Goal: Task Accomplishment & Management: Complete application form

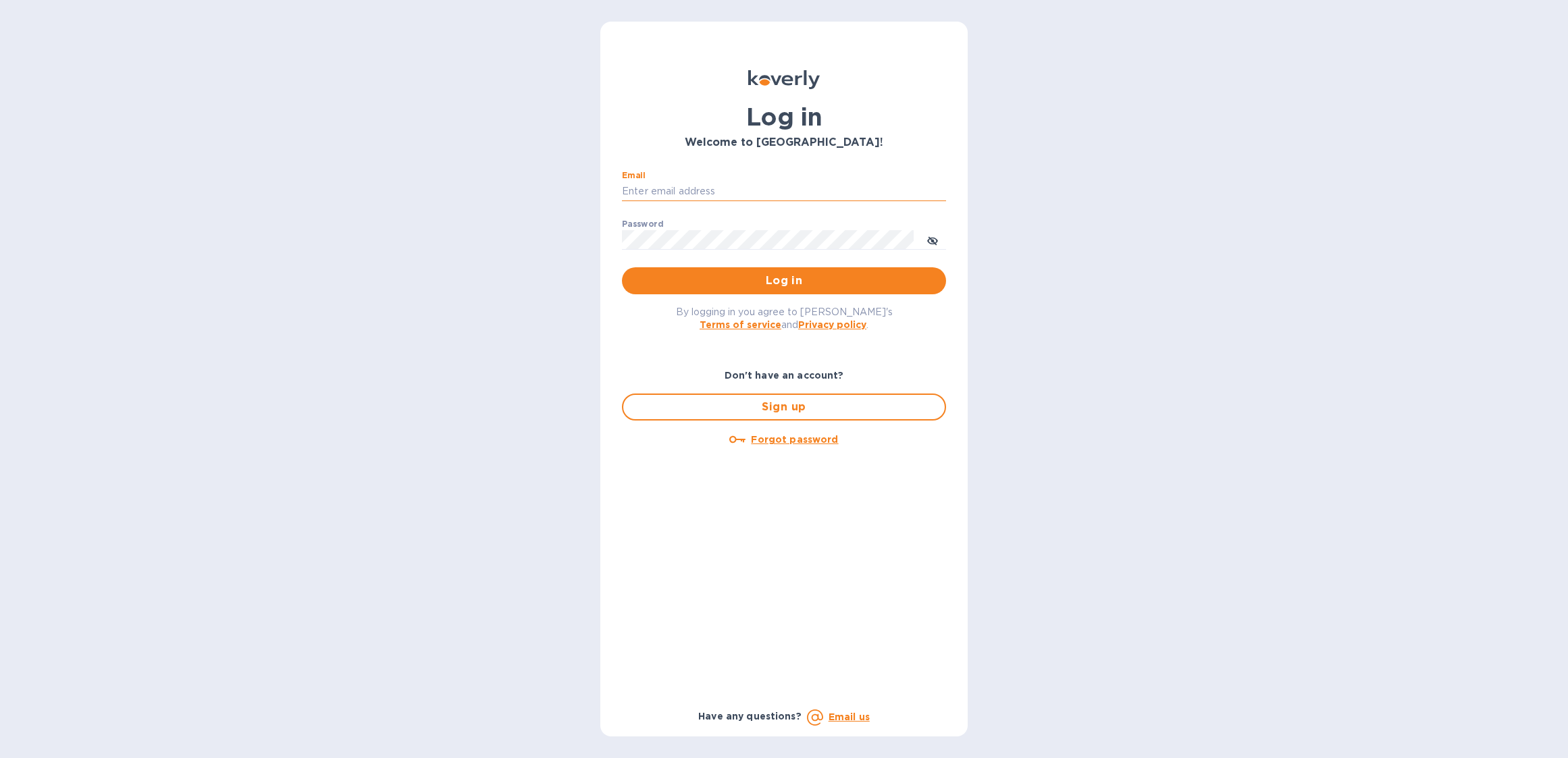
click at [777, 198] on input "Email" at bounding box center [784, 192] width 324 height 20
type input "boruch@surplus.co"
click at [764, 283] on span "Log in" at bounding box center [783, 280] width 302 height 16
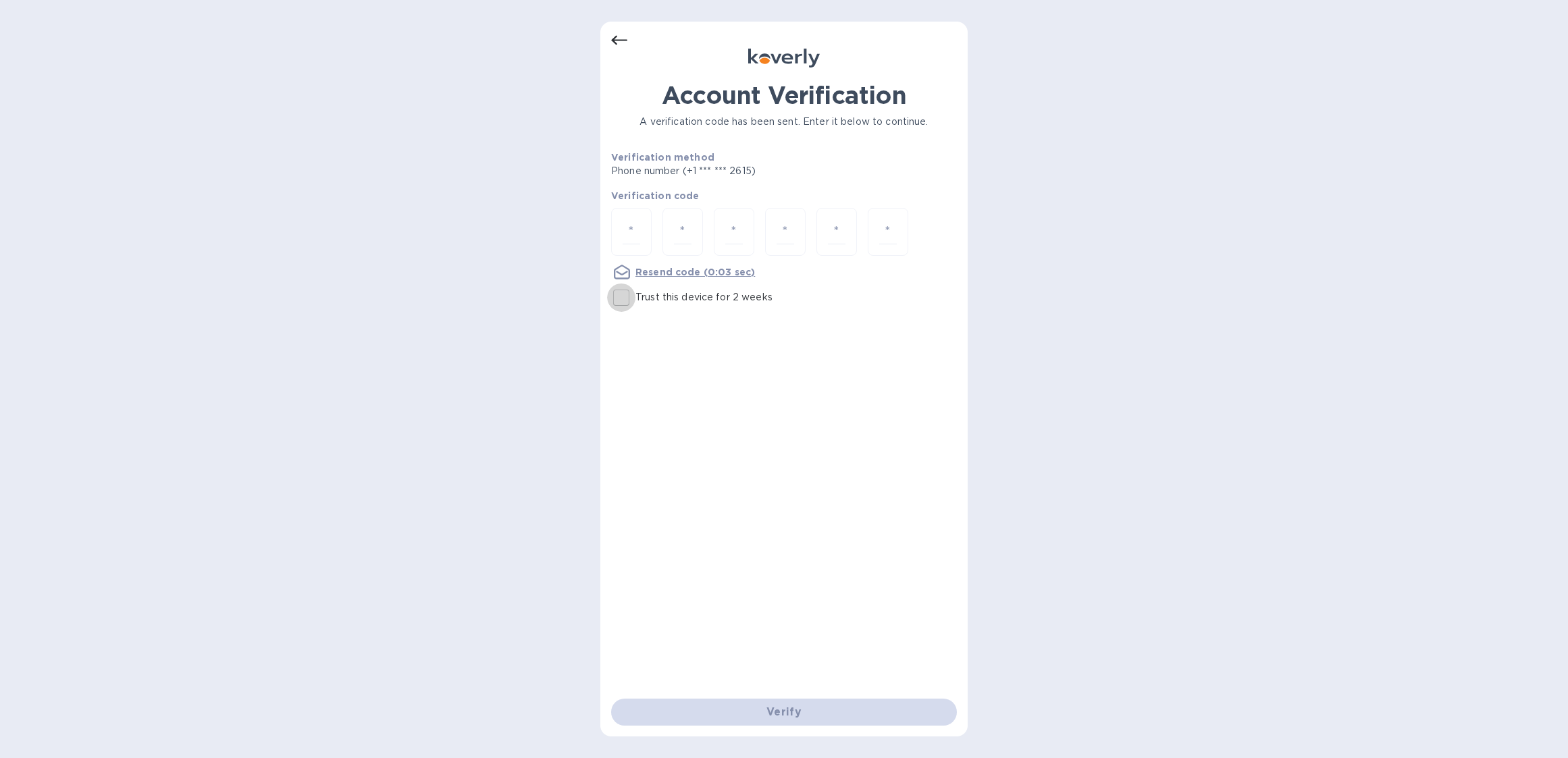
click at [619, 302] on input "Trust this device for 2 weeks" at bounding box center [620, 297] width 28 height 28
checkbox input "true"
click at [625, 236] on input "number" at bounding box center [631, 232] width 17 height 25
type input "8"
type input "7"
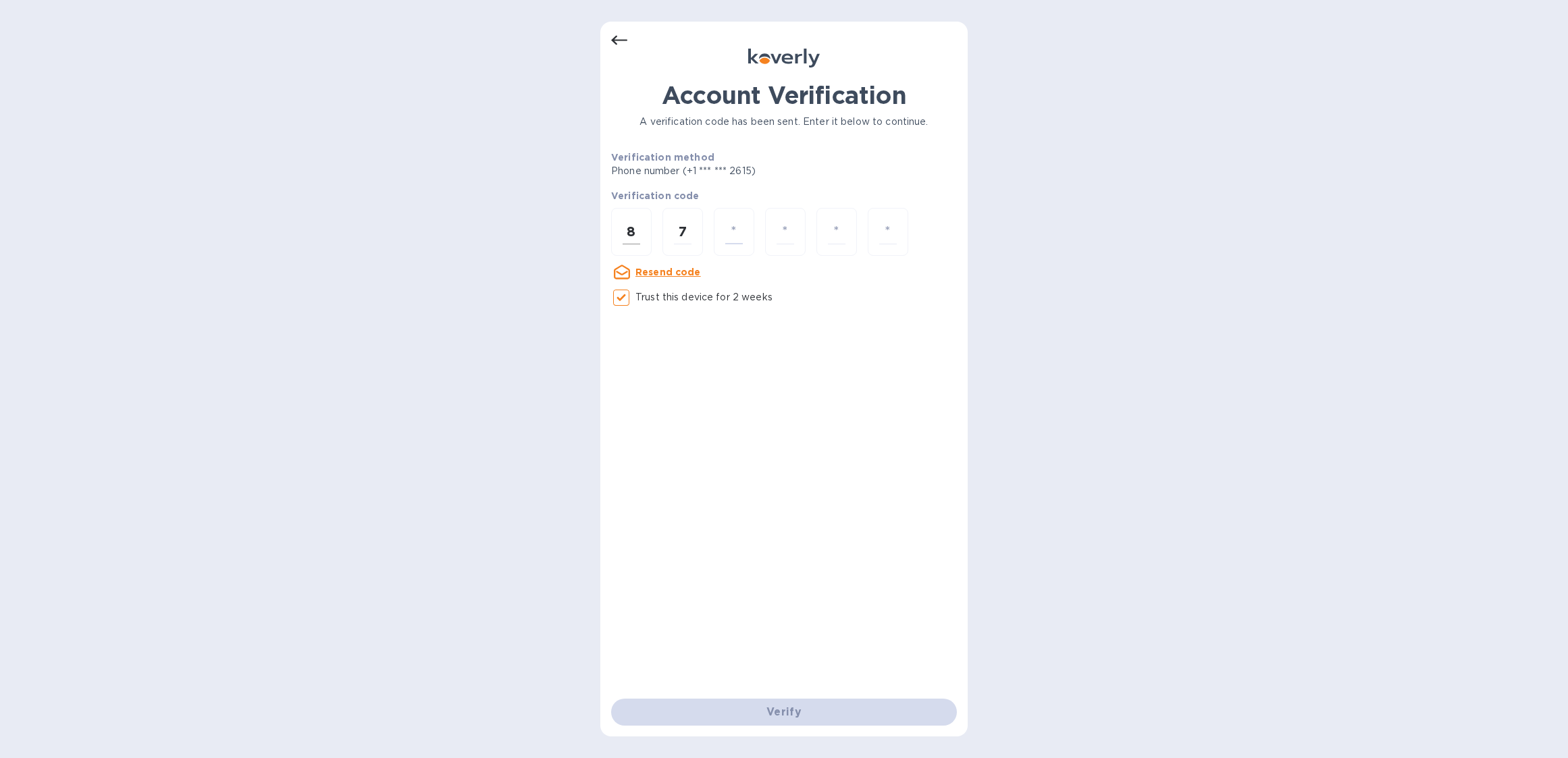
type input "3"
type input "0"
type input "1"
type input "4"
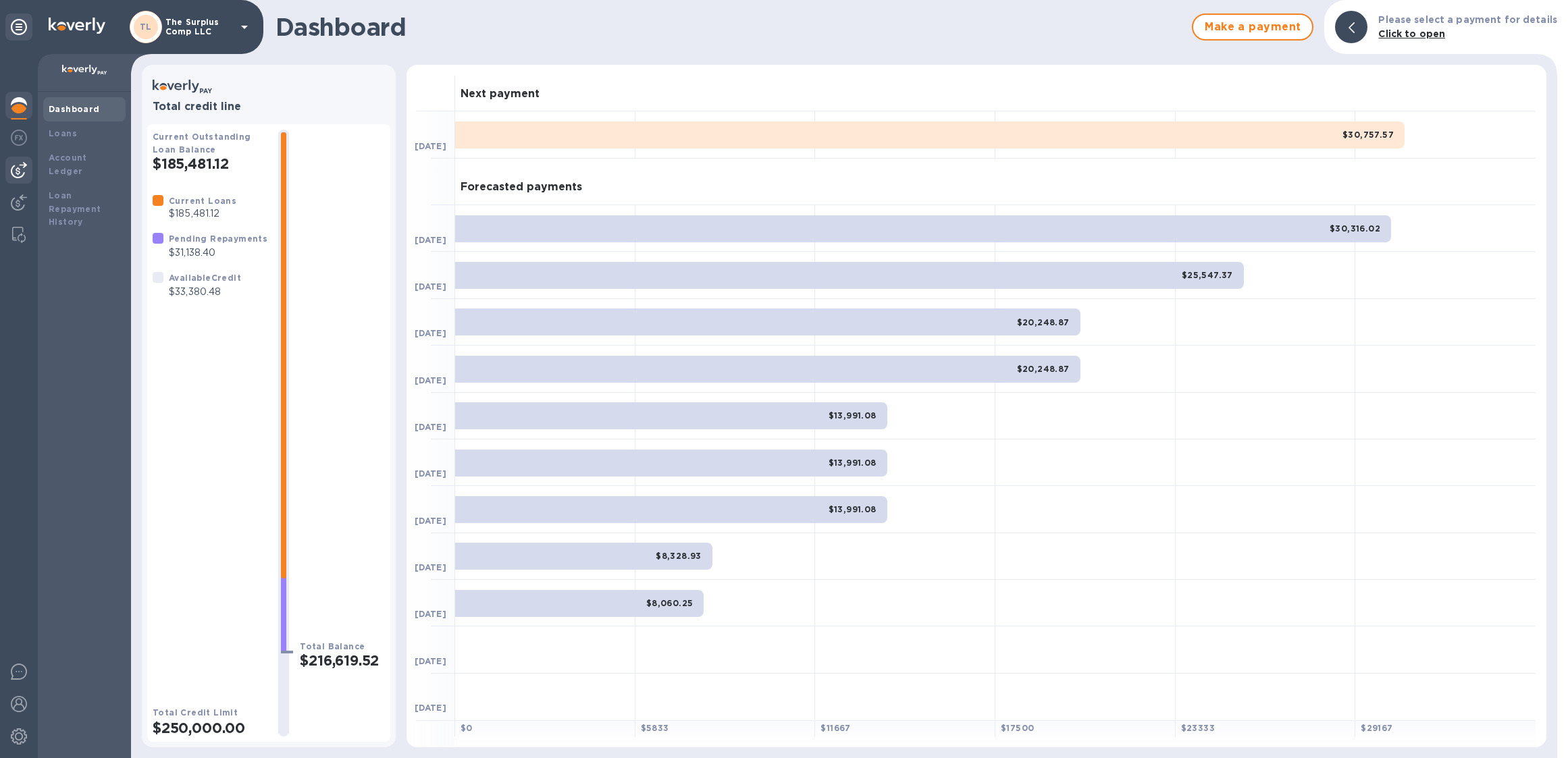
click at [20, 172] on img at bounding box center [18, 170] width 16 height 16
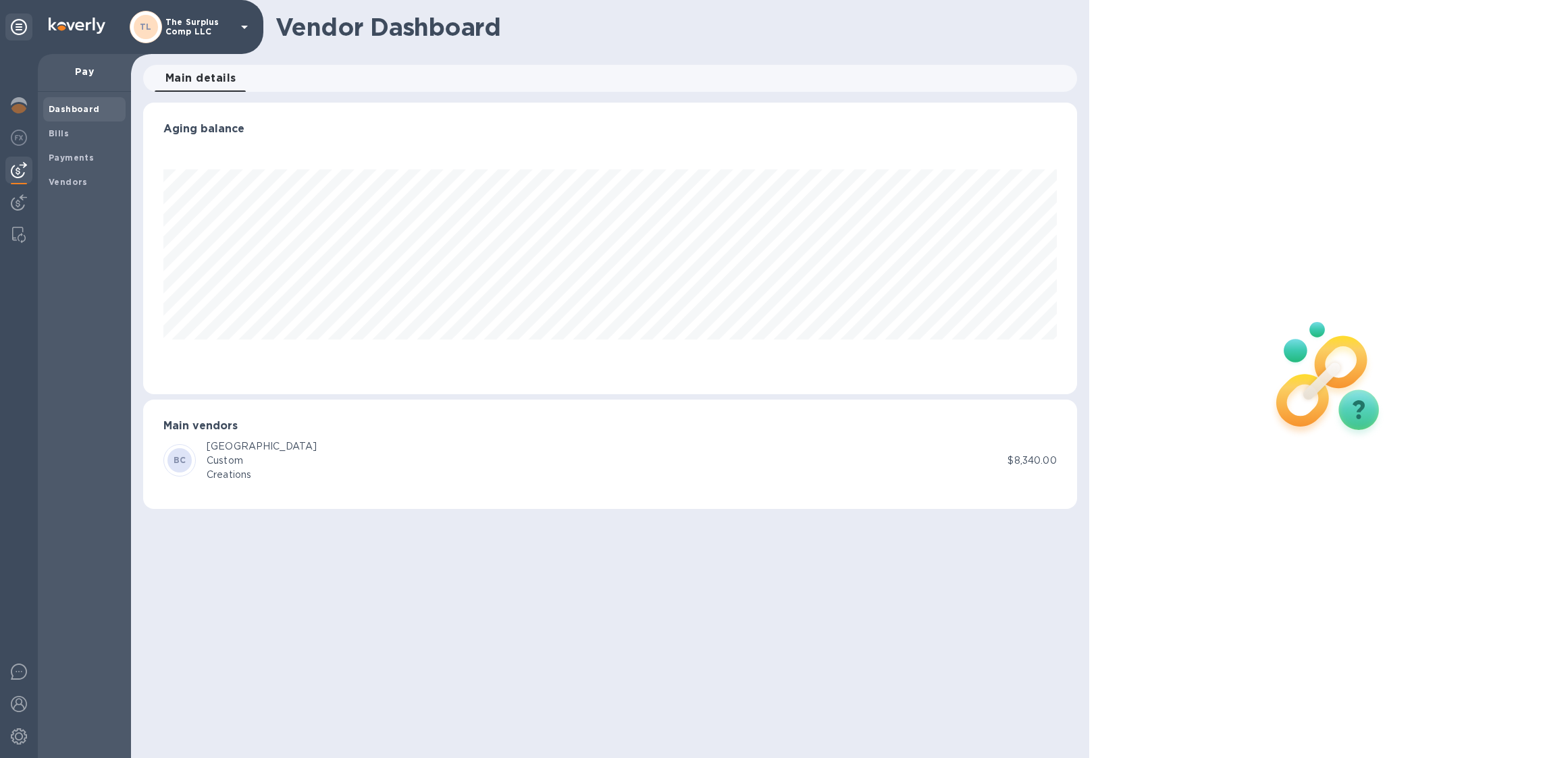
scroll to position [292, 934]
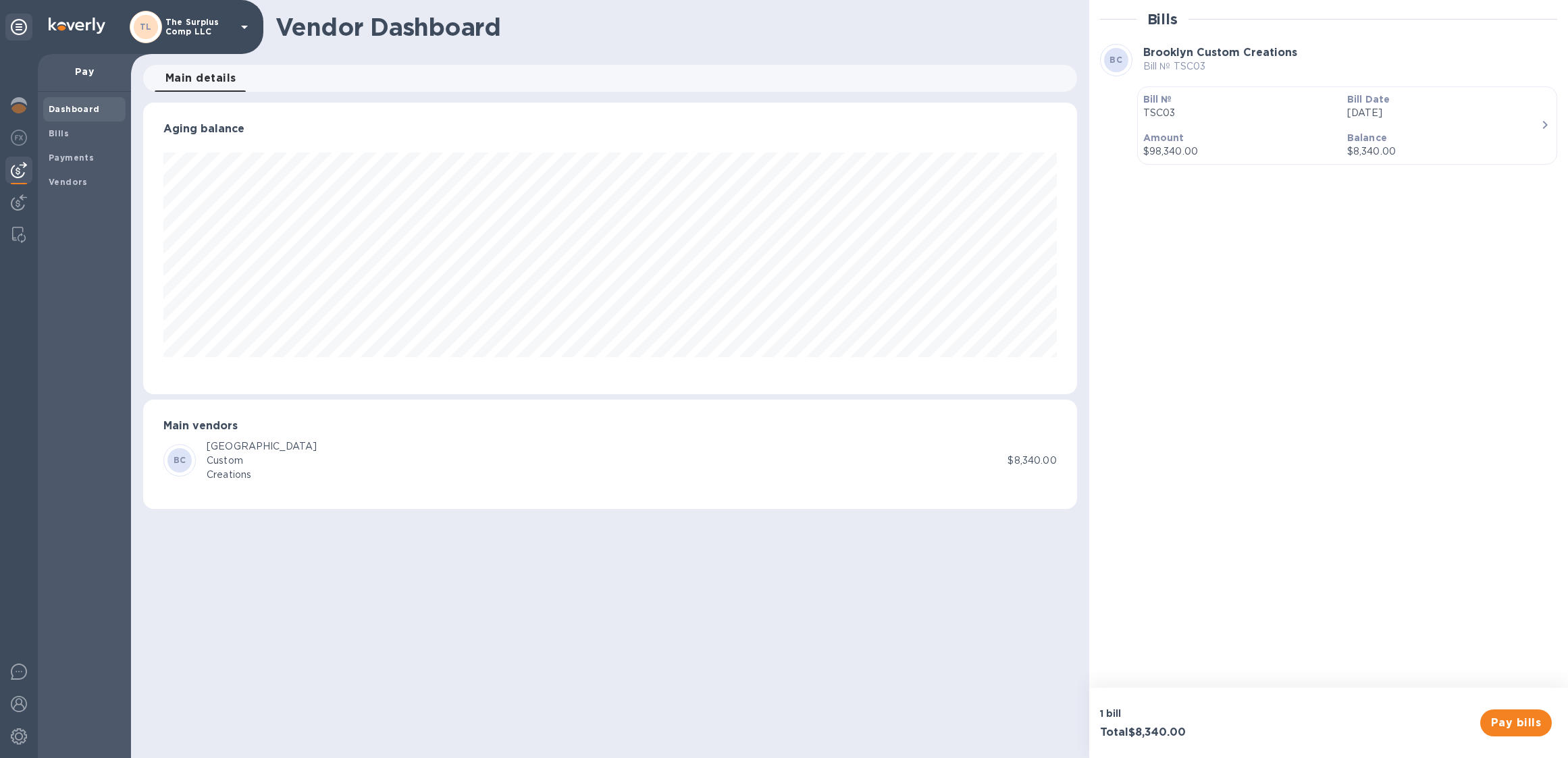
click at [323, 447] on div "BC Brooklyn Custom Creations" at bounding box center [586, 460] width 844 height 42
click at [1516, 726] on span "Pay bills" at bounding box center [1516, 722] width 50 height 16
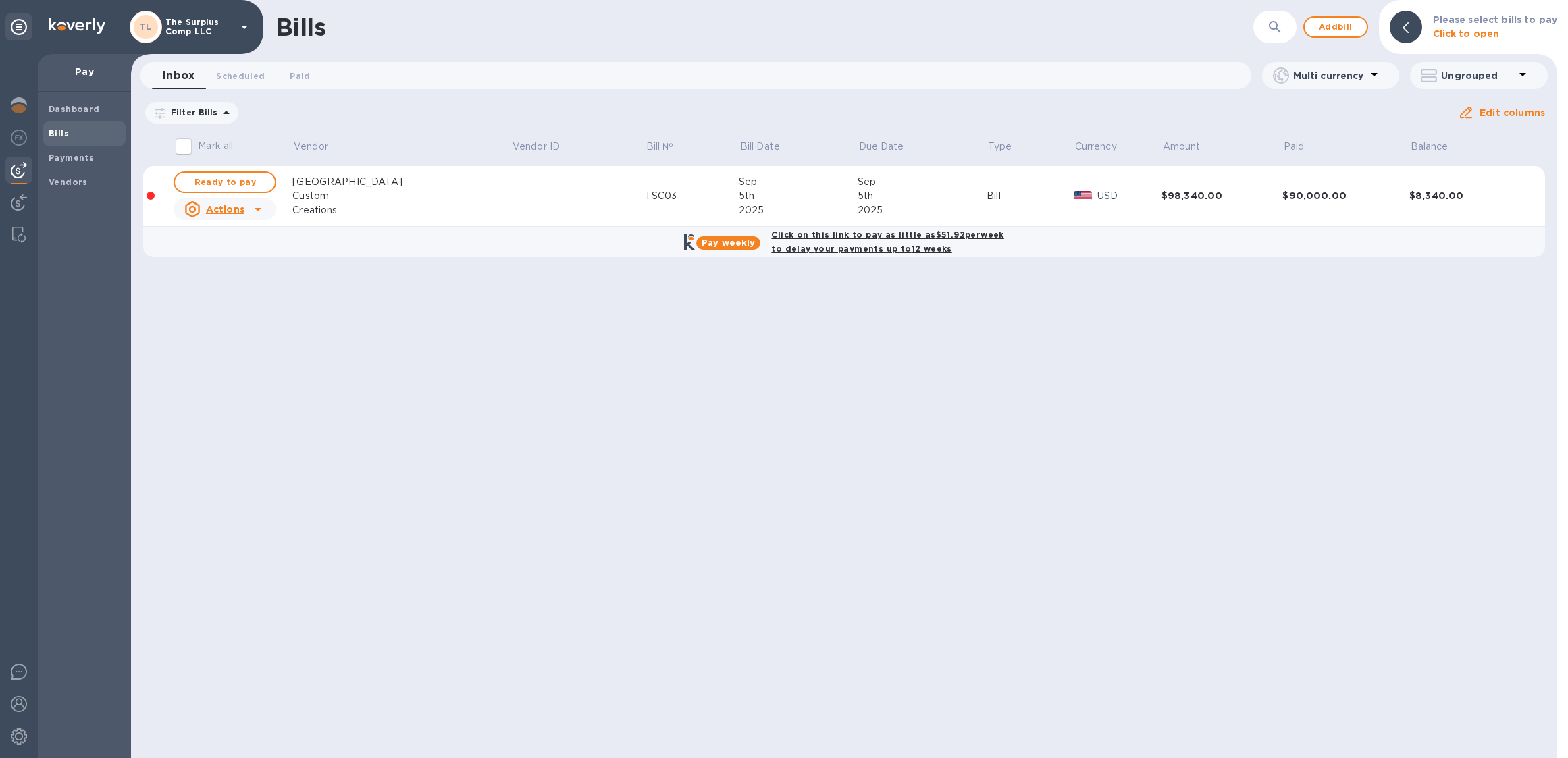
click at [262, 207] on icon at bounding box center [258, 209] width 16 height 16
click at [467, 423] on div at bounding box center [784, 379] width 1568 height 758
click at [1341, 30] on span "Add bill" at bounding box center [1335, 27] width 40 height 16
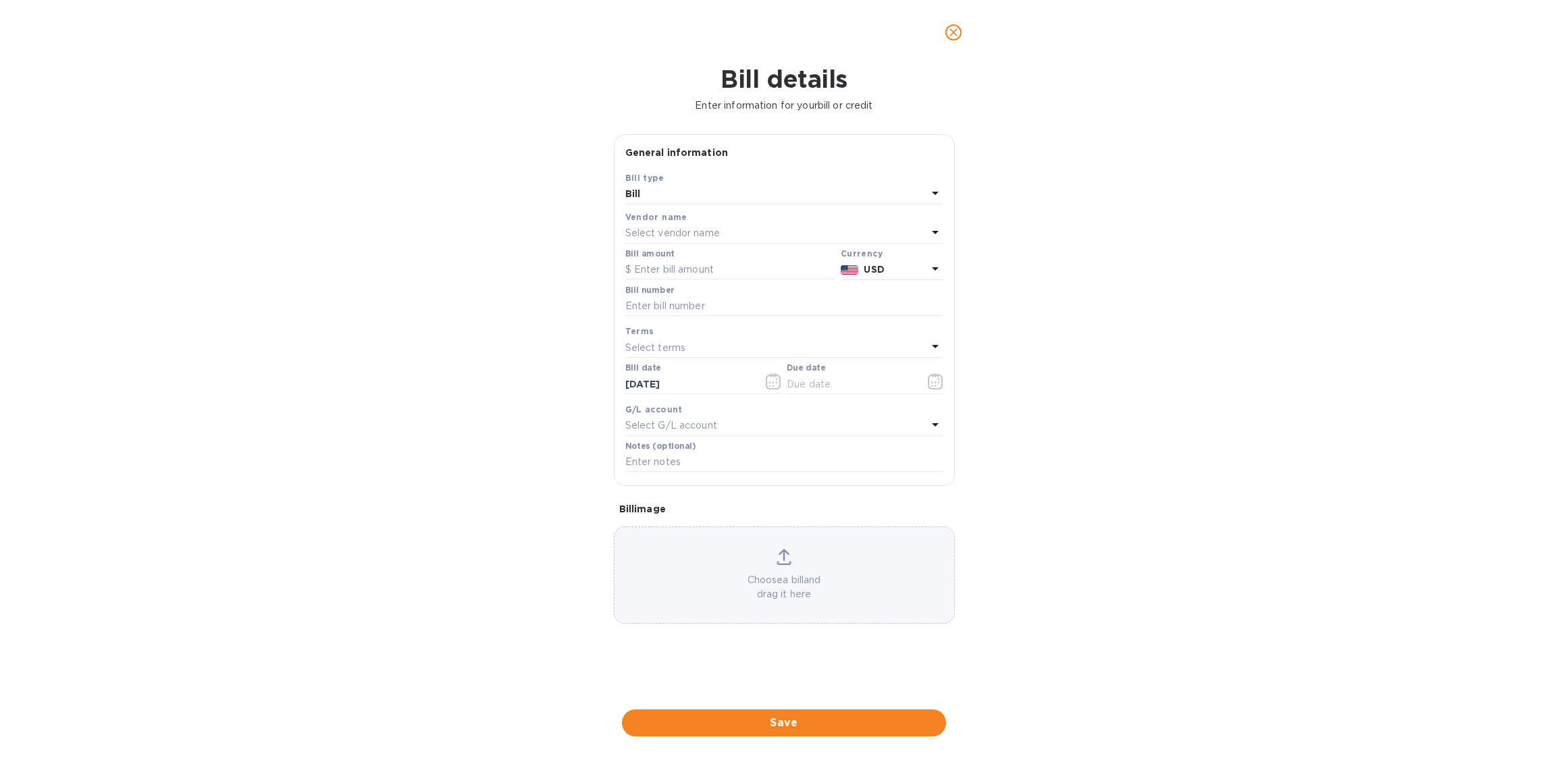
click at [930, 422] on icon at bounding box center [935, 424] width 16 height 16
click at [1080, 435] on div "Bill details Enter information for your bill or credit General information Save…" at bounding box center [784, 411] width 1568 height 693
click at [825, 198] on div "Bill" at bounding box center [776, 194] width 301 height 19
click at [776, 225] on p "Bill" at bounding box center [779, 226] width 286 height 14
click at [746, 230] on div "Select vendor name" at bounding box center [776, 233] width 301 height 19
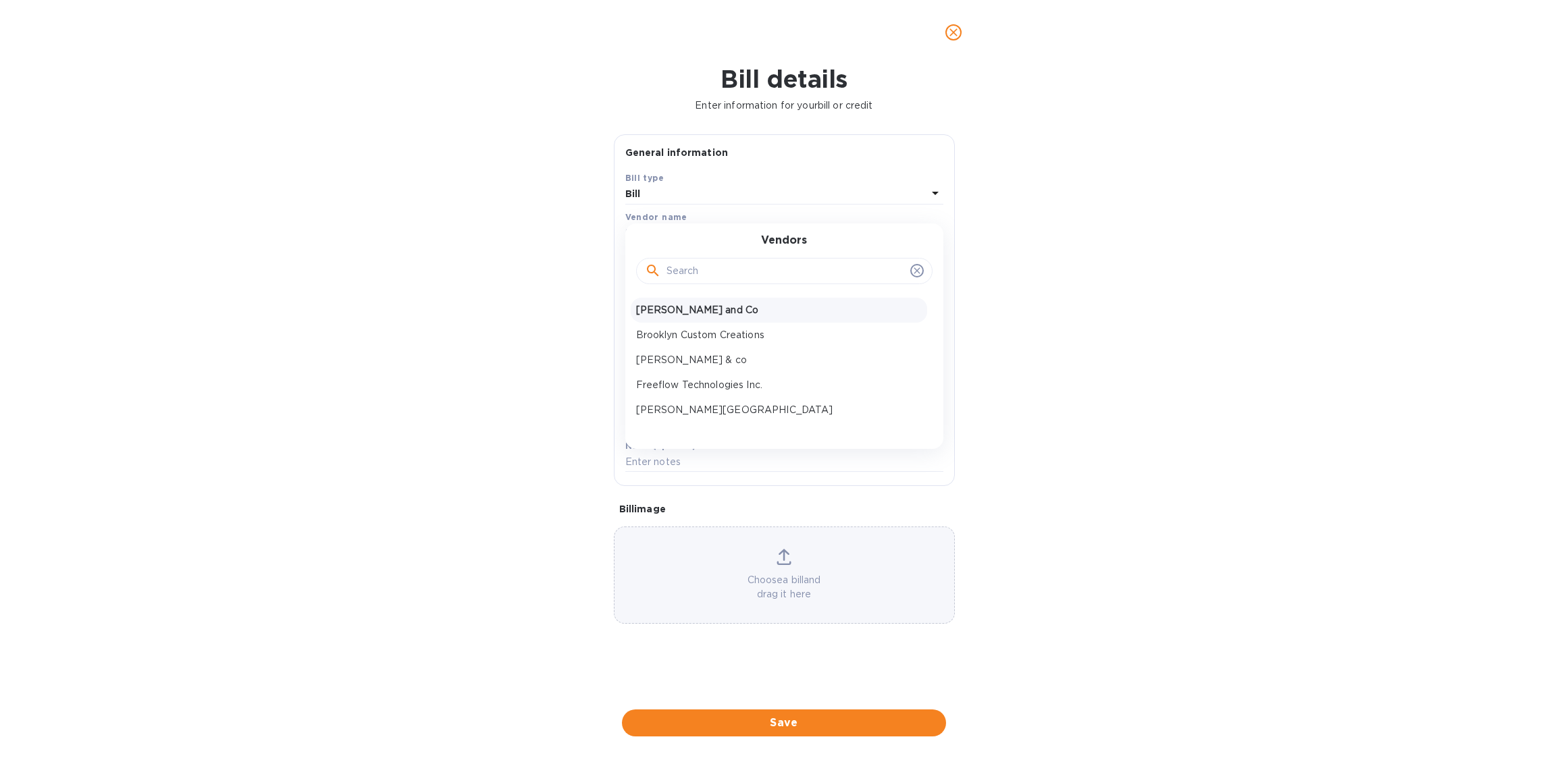
click at [703, 307] on p "[PERSON_NAME] and Co" at bounding box center [779, 310] width 286 height 14
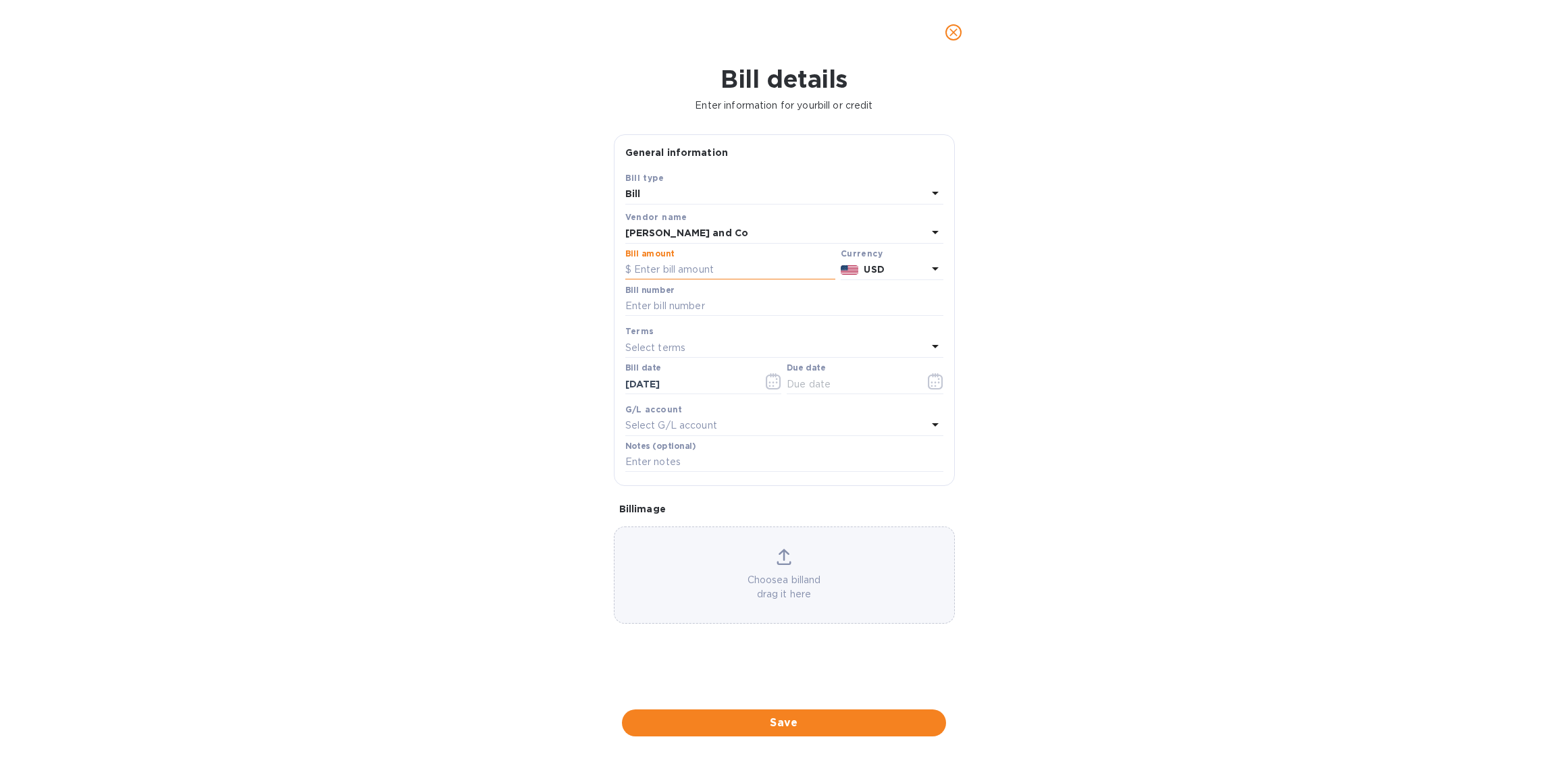
click at [785, 270] on input "text" at bounding box center [729, 270] width 210 height 20
click at [825, 238] on div "[PERSON_NAME] and Co" at bounding box center [776, 233] width 301 height 19
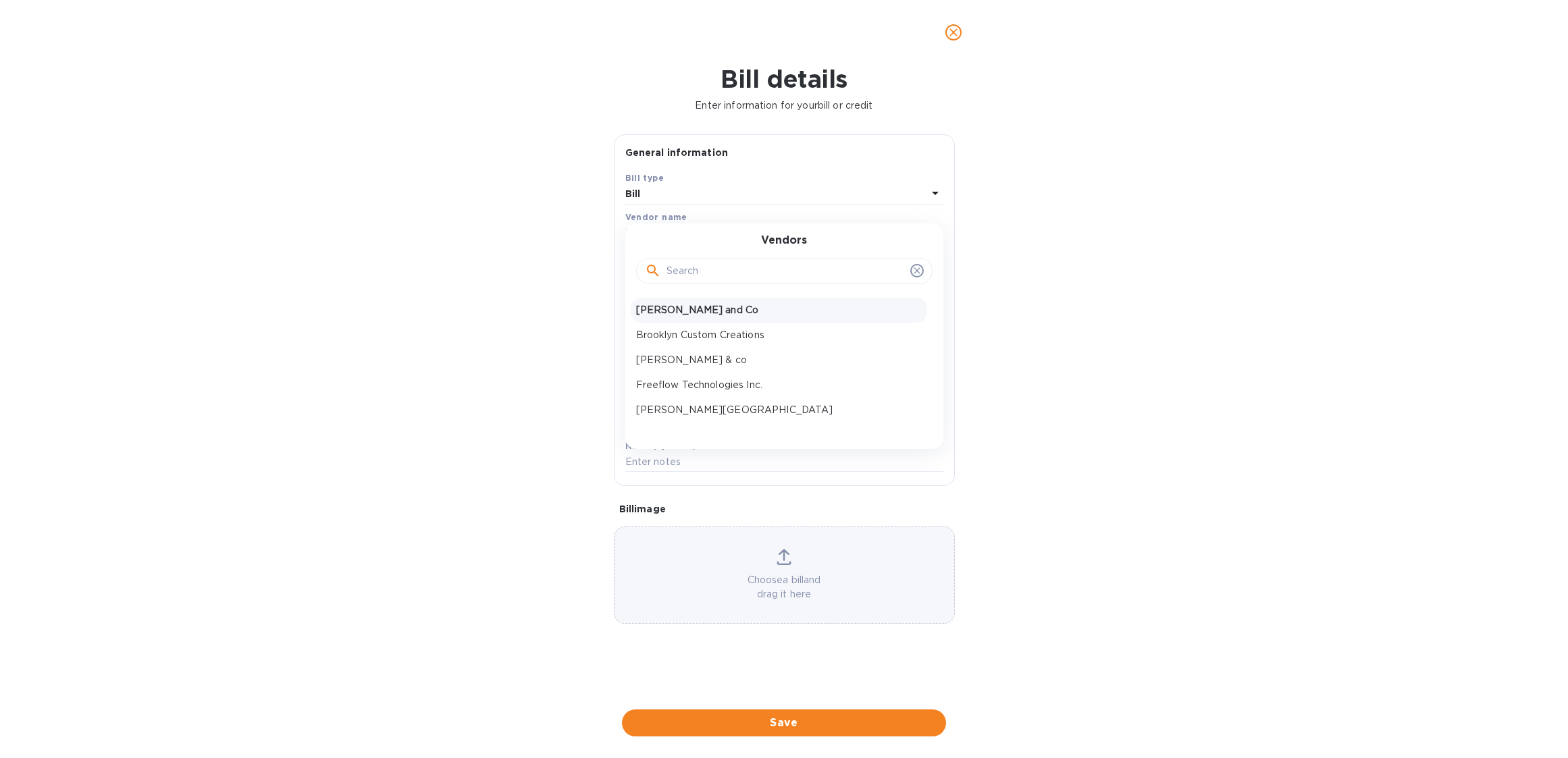
click at [758, 309] on p "[PERSON_NAME] and Co" at bounding box center [779, 310] width 286 height 14
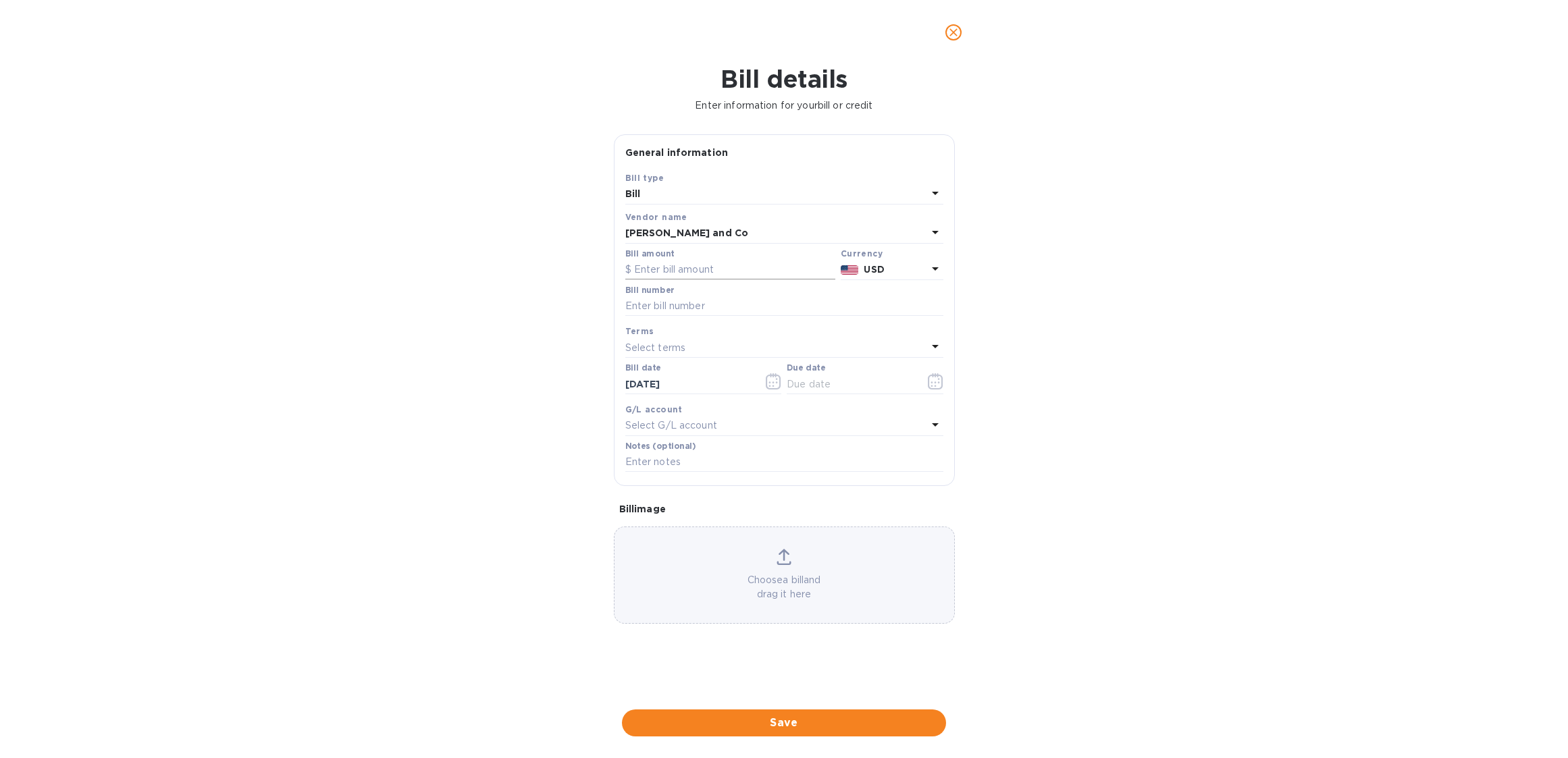
click at [731, 270] on input "text" at bounding box center [729, 270] width 210 height 20
type input "26,084.09"
click at [674, 315] on input "text" at bounding box center [784, 306] width 318 height 20
type input "1023"
click at [652, 351] on p "Select terms" at bounding box center [655, 348] width 61 height 14
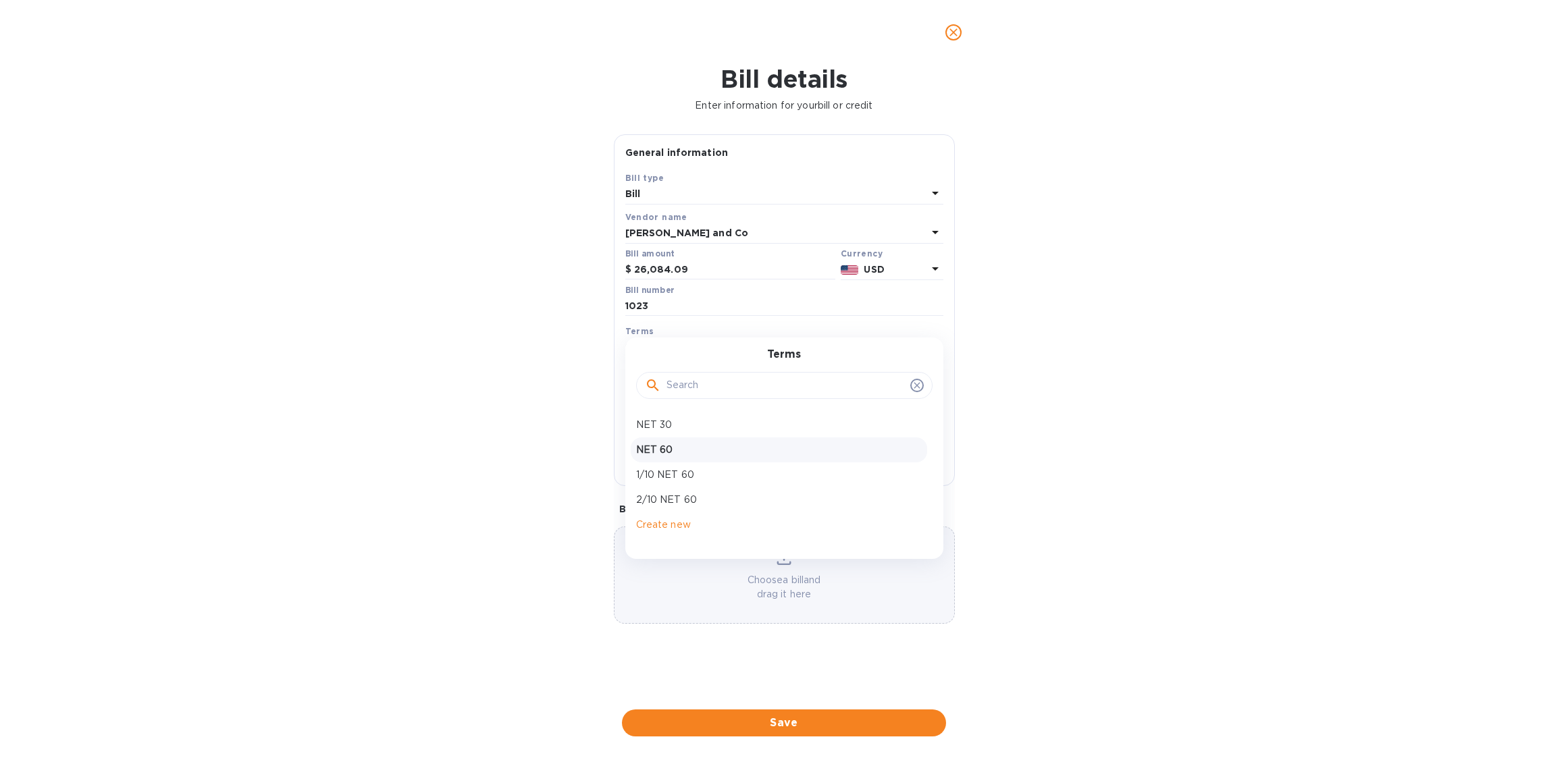
click at [663, 449] on p "NET 60" at bounding box center [779, 450] width 286 height 14
type input "[DATE]"
click at [687, 354] on div "NET 60" at bounding box center [776, 348] width 301 height 19
click at [687, 524] on p "Create new" at bounding box center [779, 525] width 286 height 14
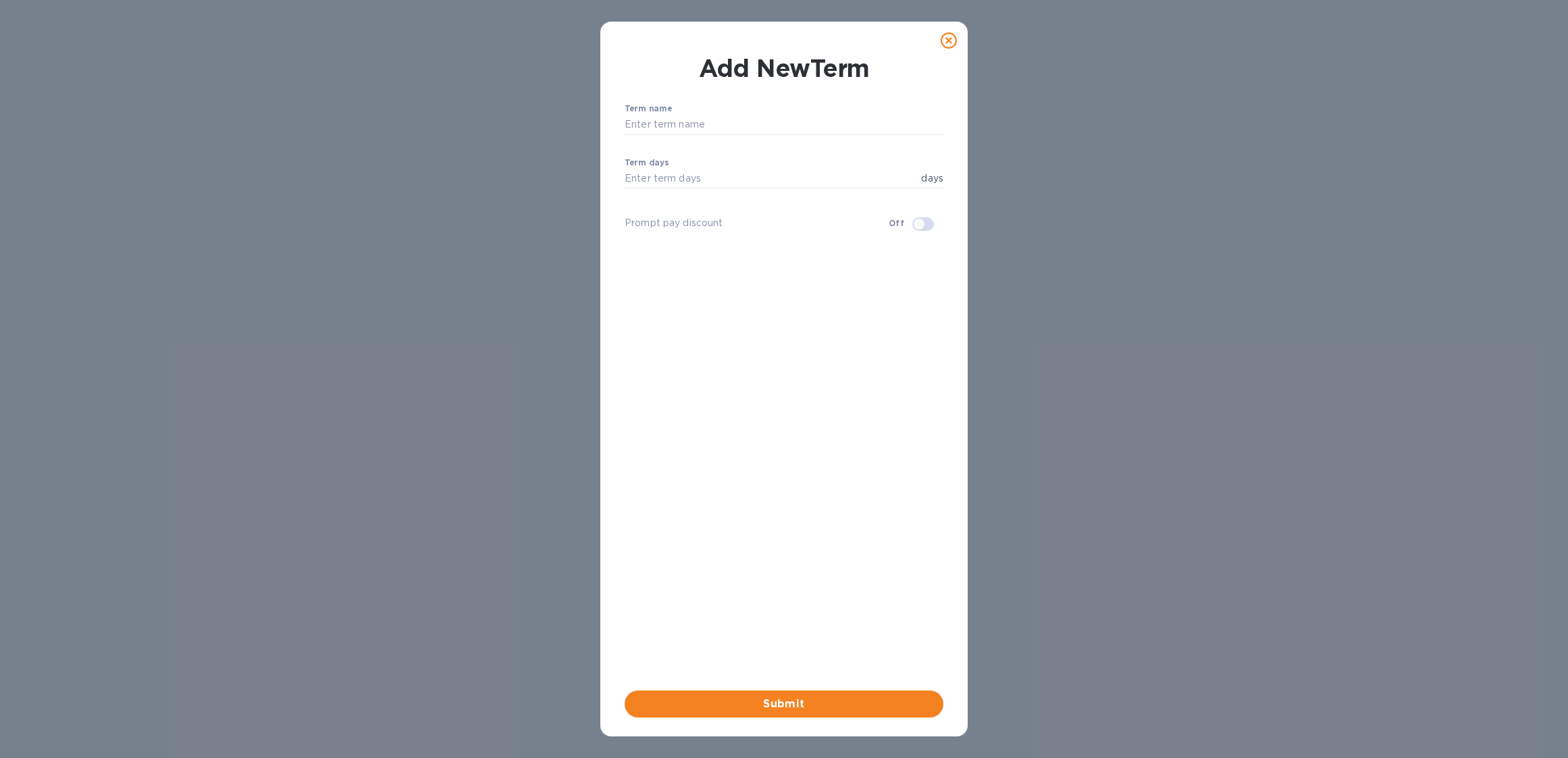
click at [924, 229] on input "checkbox" at bounding box center [919, 224] width 69 height 23
click at [924, 229] on input "checkbox" at bounding box center [926, 224] width 69 height 23
checkbox input "false"
click at [773, 170] on input "number" at bounding box center [770, 179] width 291 height 20
type input "90"
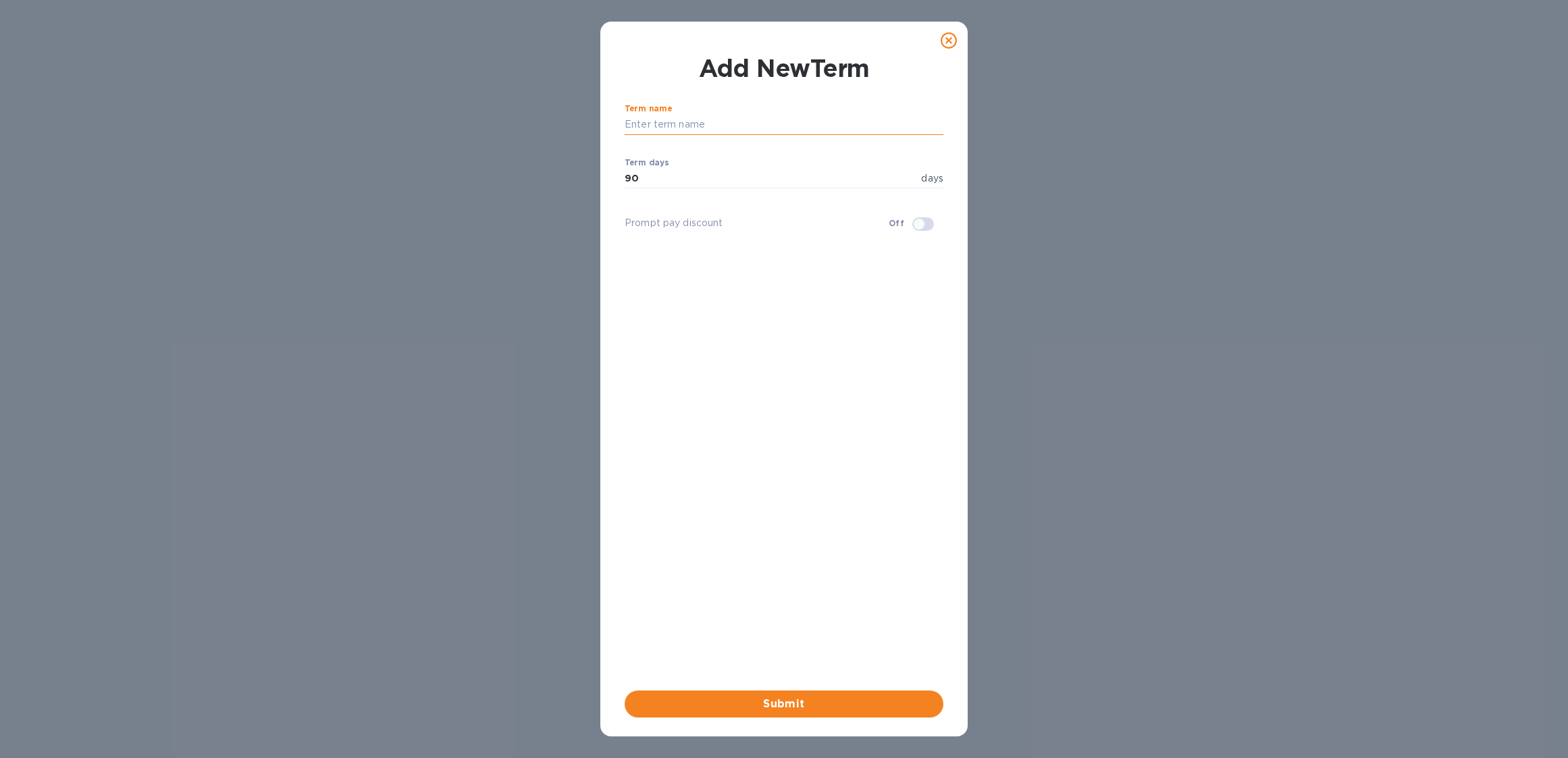
click at [749, 123] on input "text" at bounding box center [784, 125] width 319 height 20
type input "Net 90"
click at [764, 701] on span "Submit" at bounding box center [784, 703] width 297 height 16
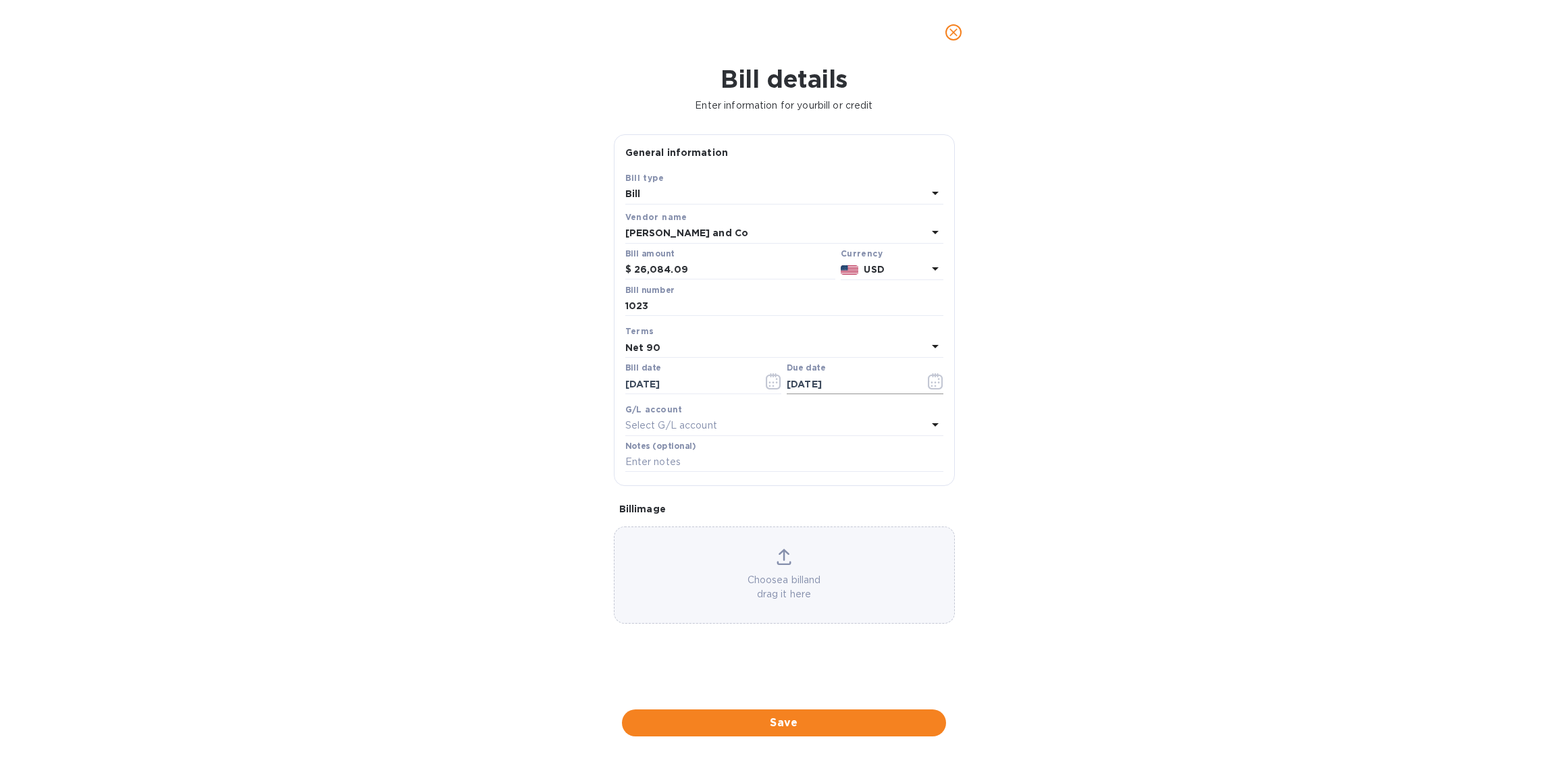
click at [826, 381] on input "[DATE]" at bounding box center [850, 384] width 127 height 20
click at [929, 382] on icon "button" at bounding box center [935, 381] width 16 height 16
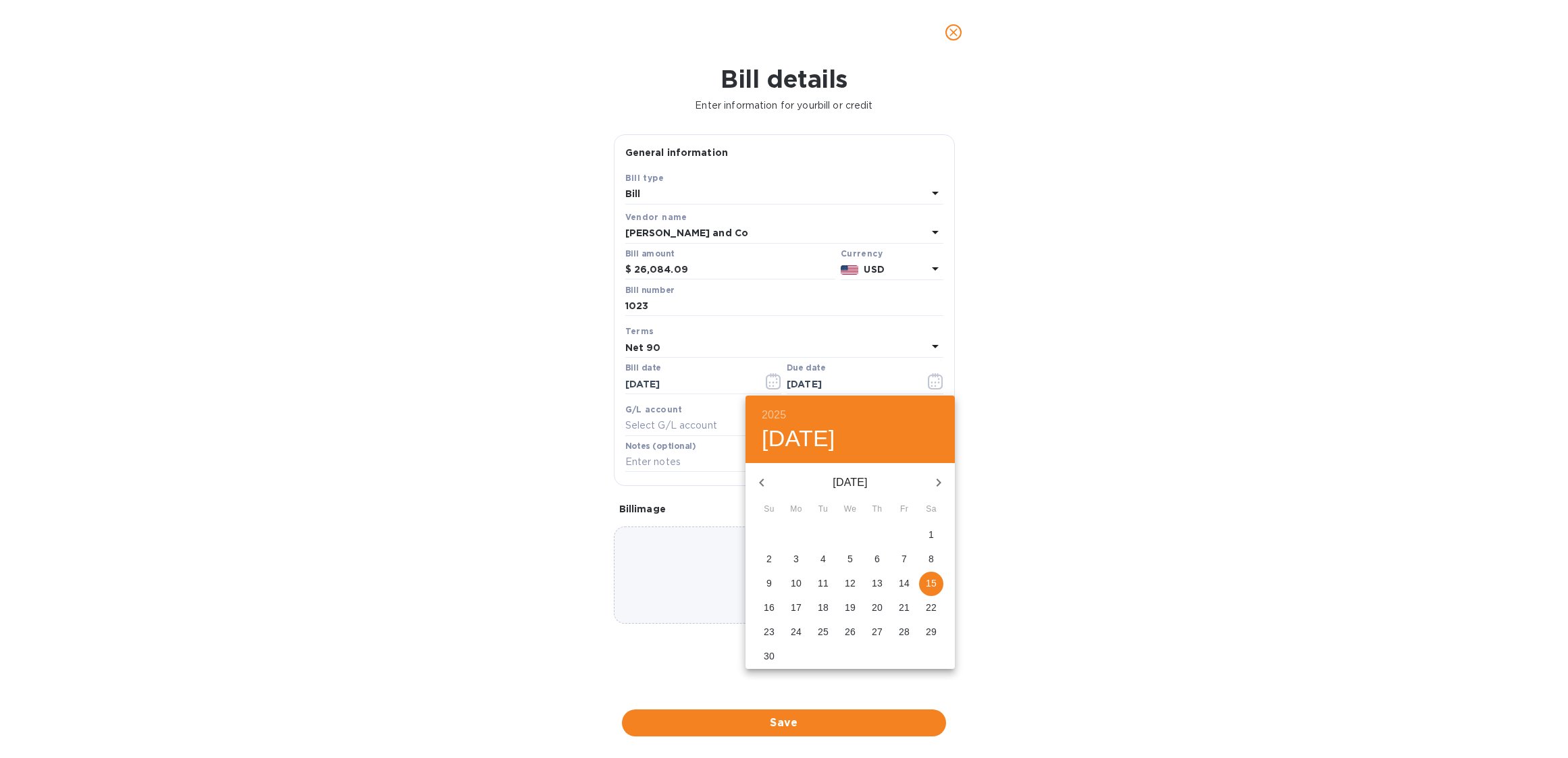
click at [759, 481] on icon "button" at bounding box center [761, 482] width 16 height 16
click at [792, 587] on p "15" at bounding box center [796, 583] width 11 height 14
type input "[DATE]"
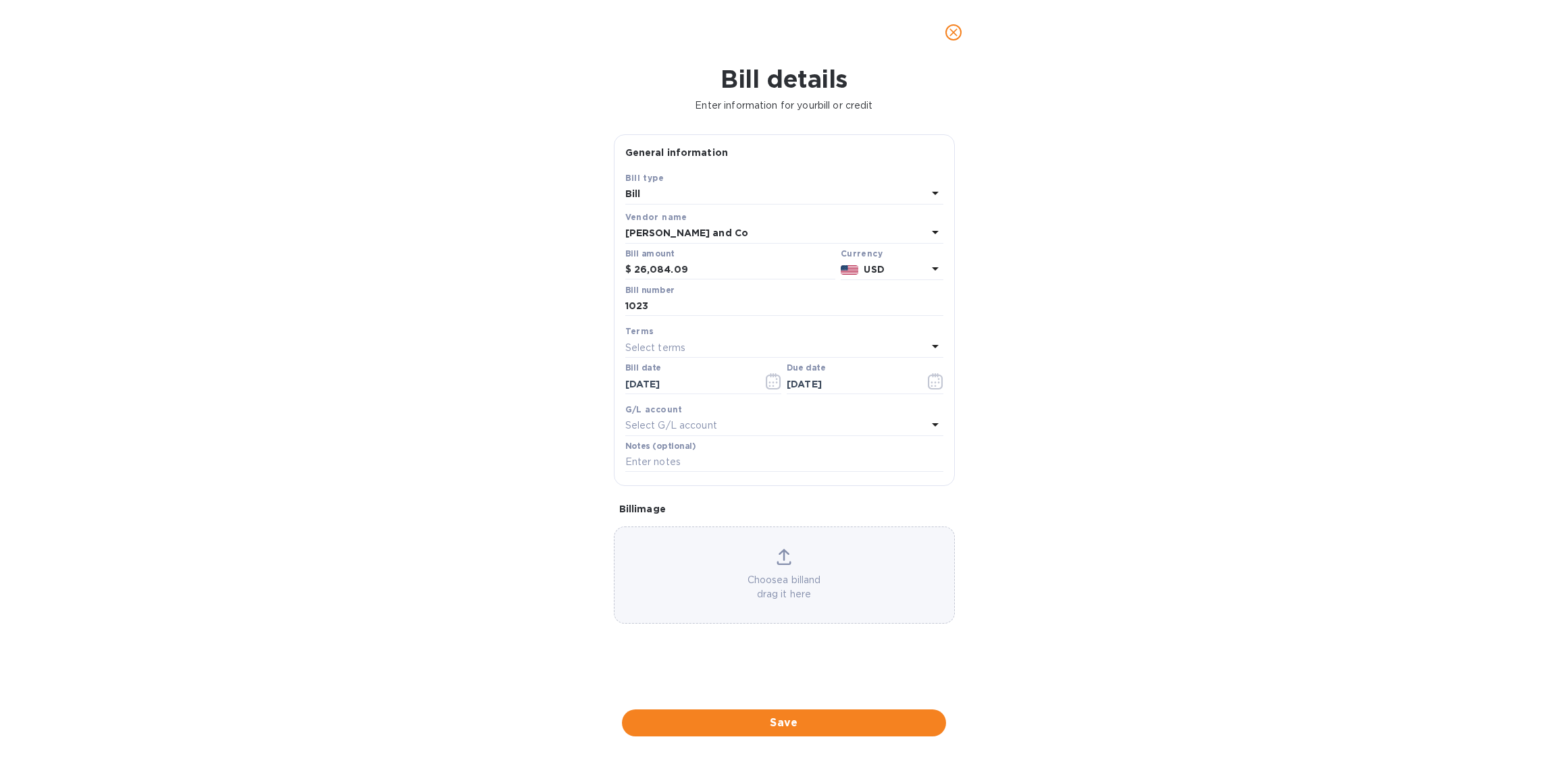
click at [786, 427] on div "Select G/L account" at bounding box center [776, 426] width 301 height 19
click at [790, 474] on input "text" at bounding box center [786, 463] width 239 height 20
click at [1086, 506] on div "Bill details Enter information for your bill or credit General information Save…" at bounding box center [784, 411] width 1568 height 693
click at [865, 470] on input "text" at bounding box center [784, 462] width 318 height 20
type input "Invoice 1023"
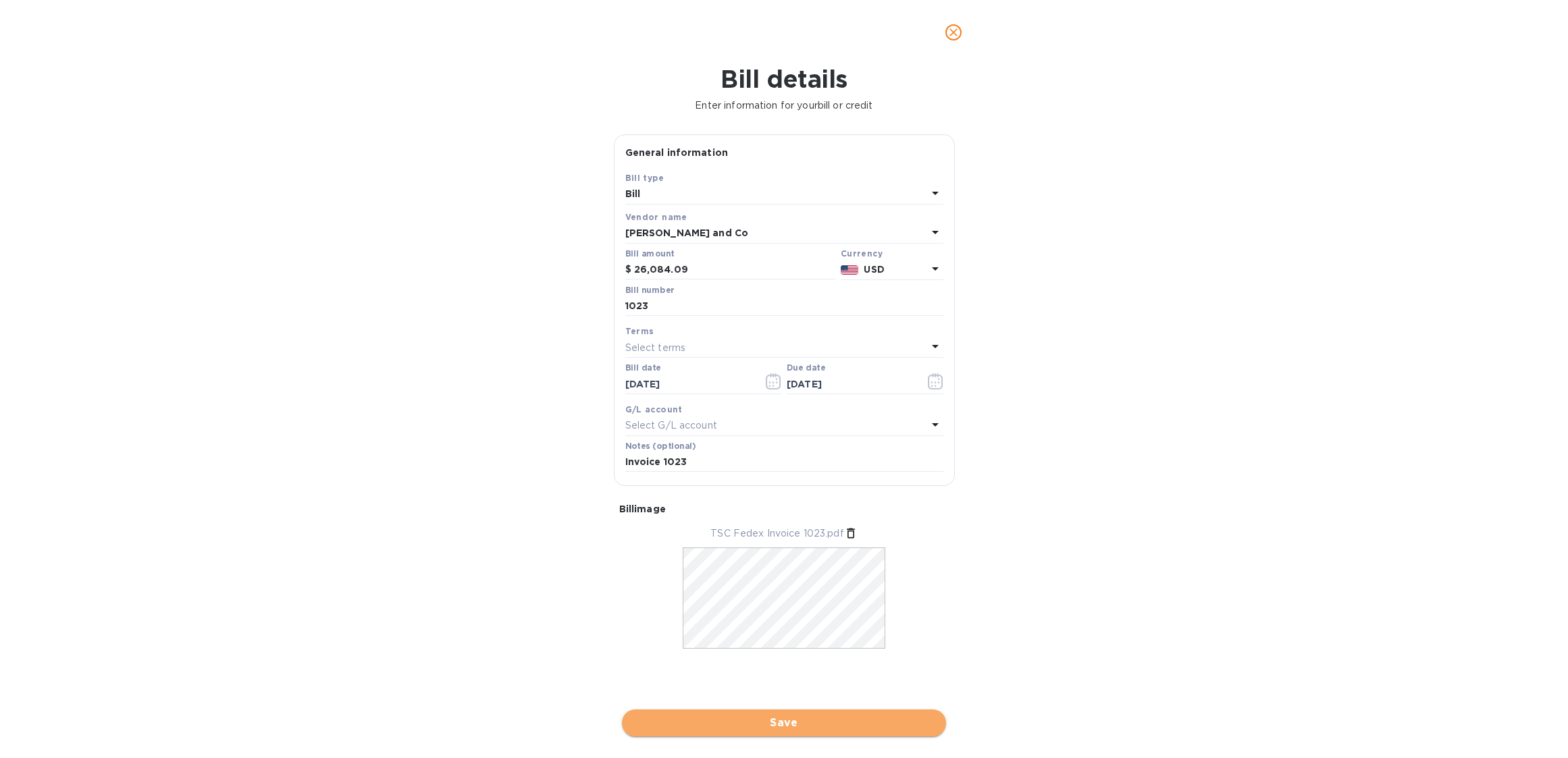
click at [764, 718] on span "Save" at bounding box center [783, 722] width 302 height 16
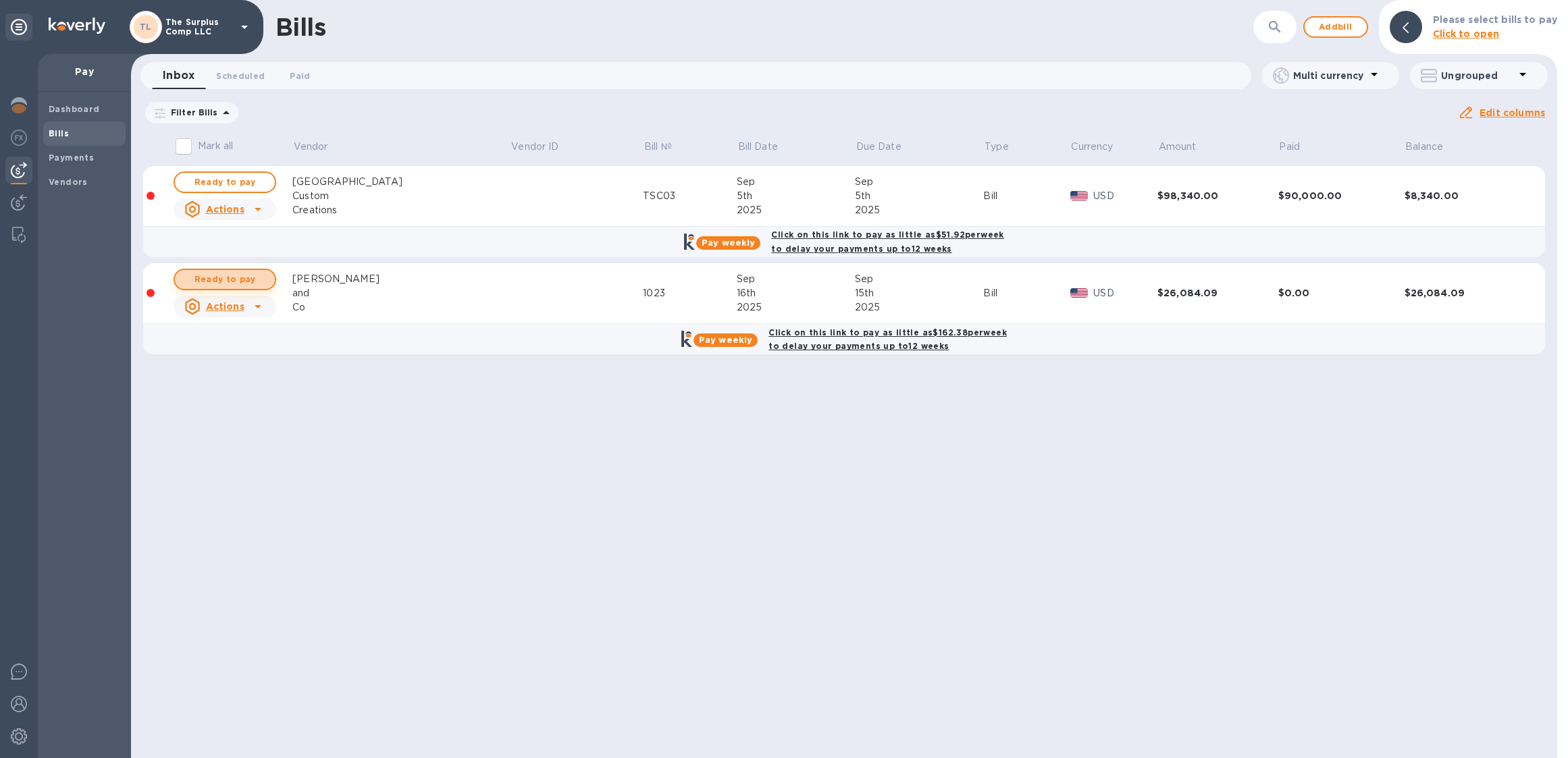
click at [239, 279] on span "Ready to pay" at bounding box center [224, 279] width 78 height 16
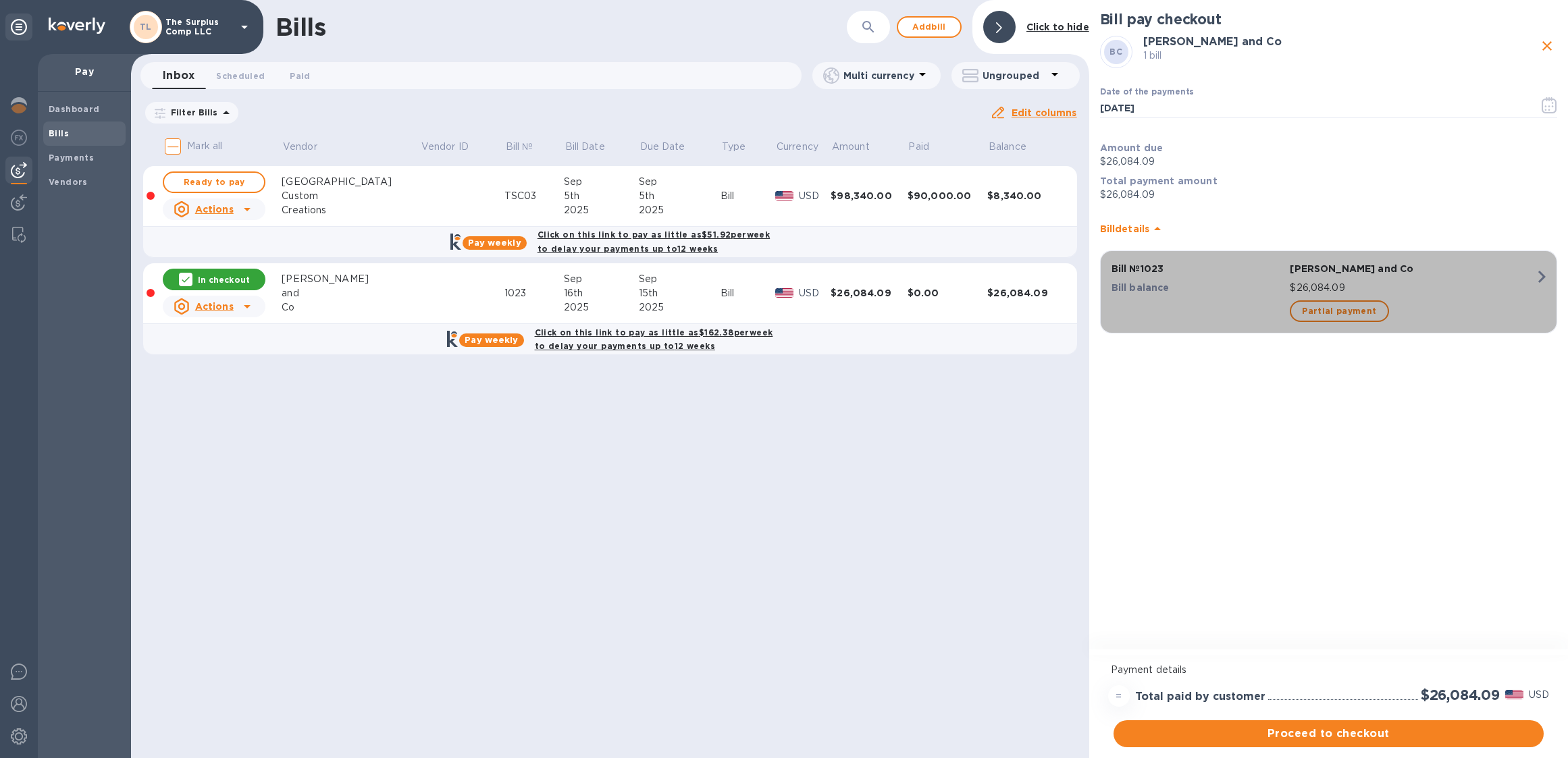
click at [1541, 279] on icon "button" at bounding box center [1542, 276] width 8 height 12
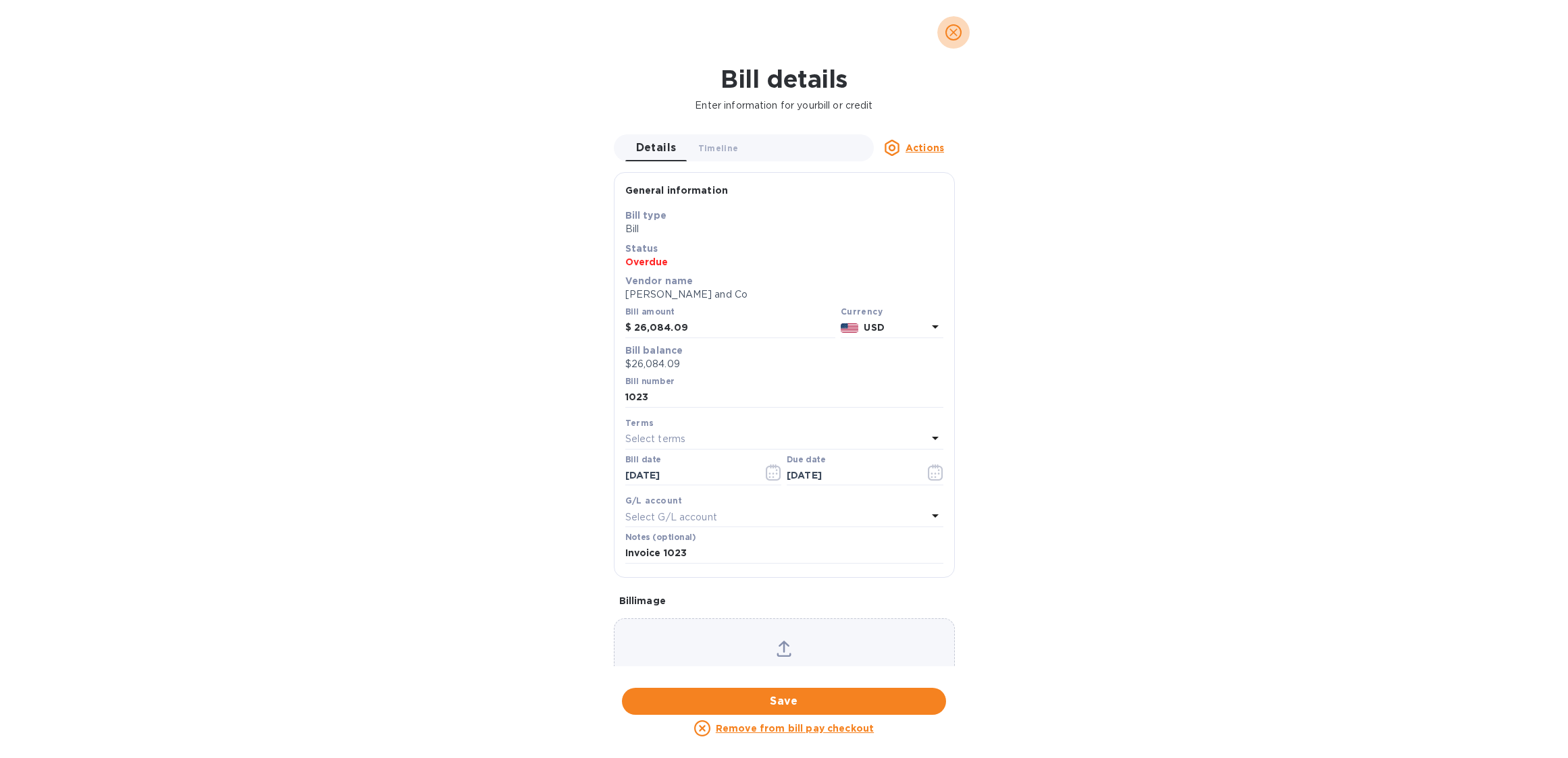
click at [952, 26] on icon "close" at bounding box center [954, 33] width 14 height 14
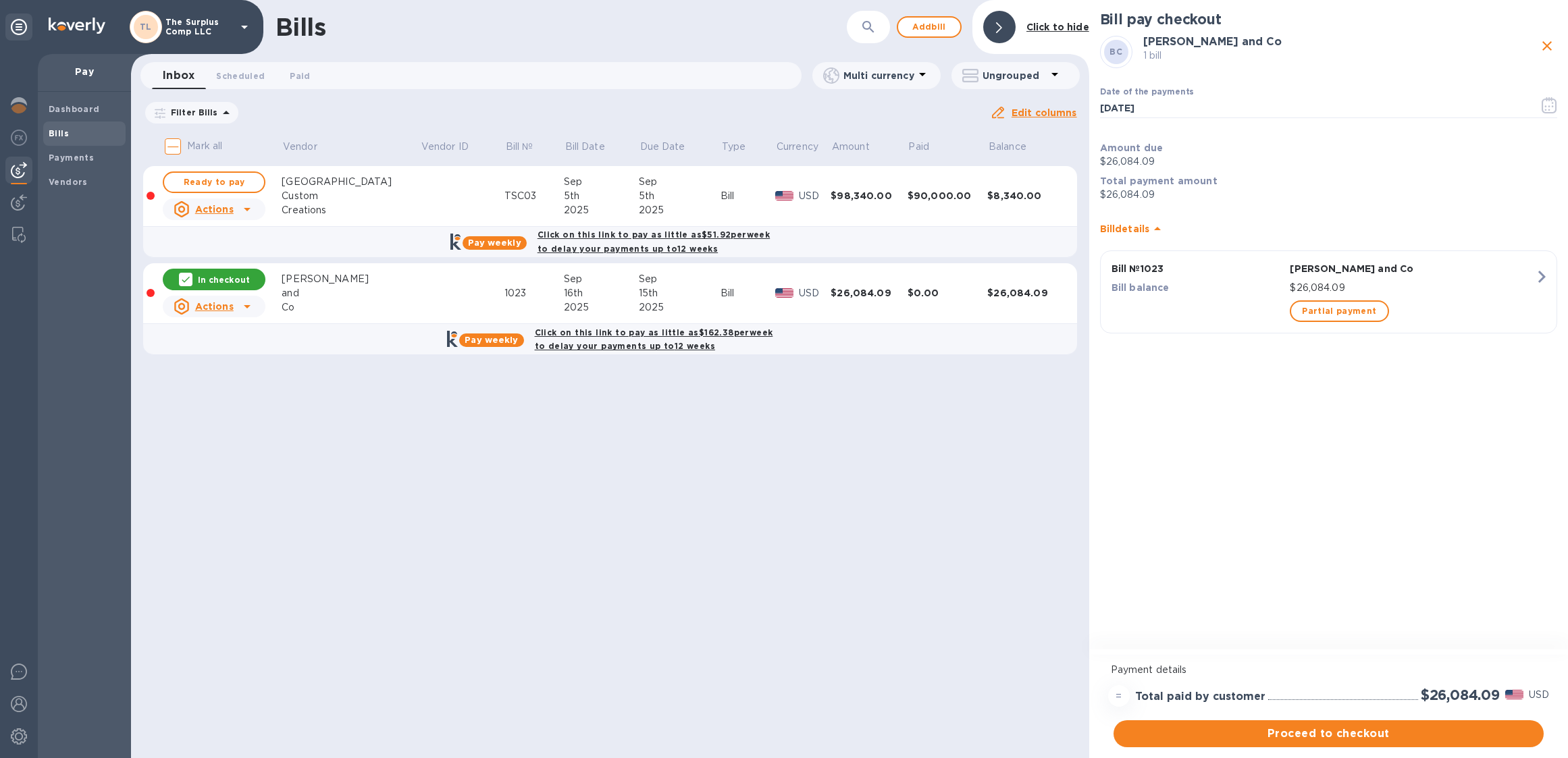
click at [656, 333] on b "Click on this link to pay as little as $162.38 per week to delay your payments …" at bounding box center [654, 339] width 239 height 24
click at [77, 158] on b "Payments" at bounding box center [71, 157] width 45 height 10
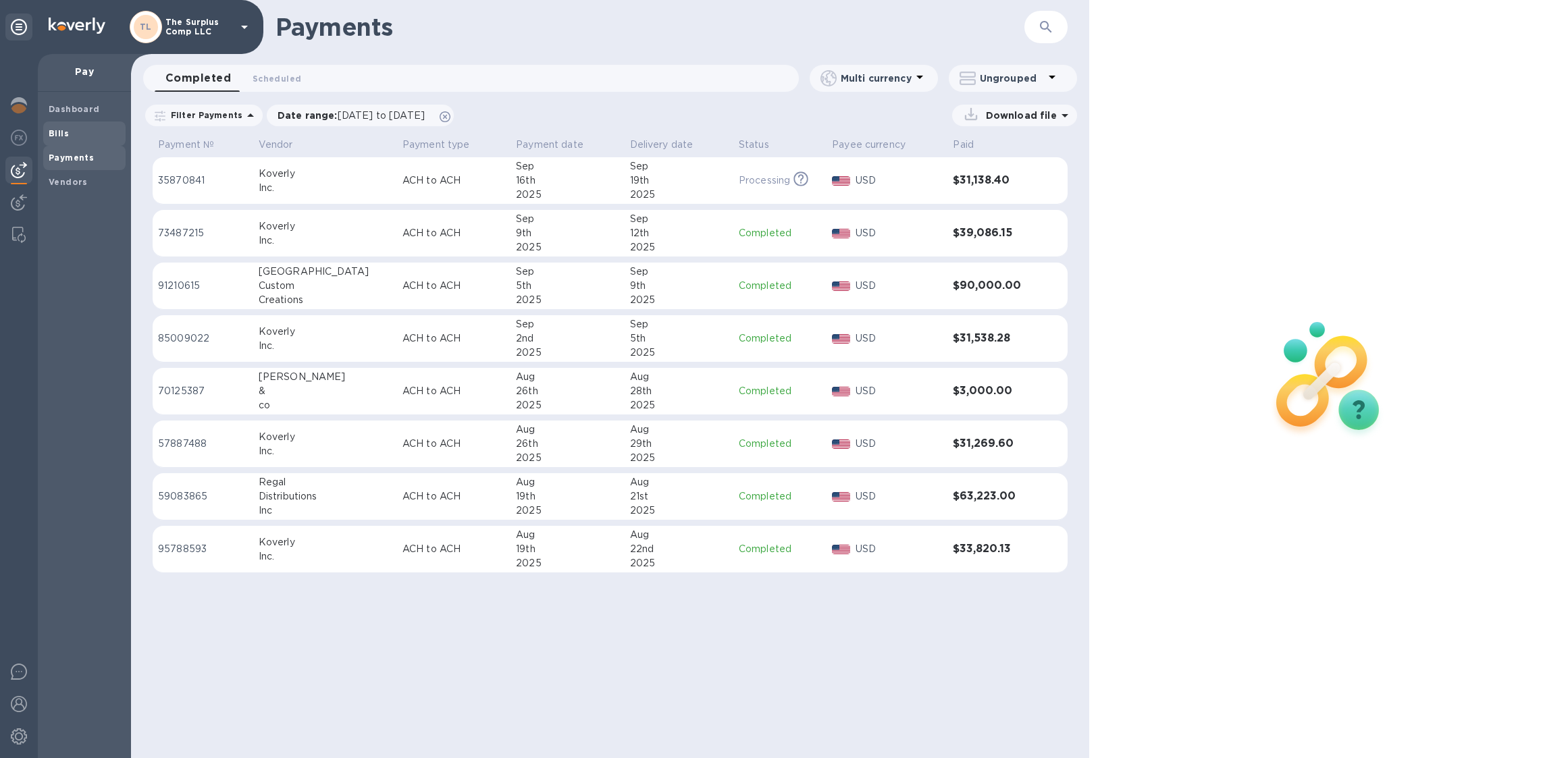
click at [73, 133] on span "Bills" at bounding box center [84, 134] width 71 height 14
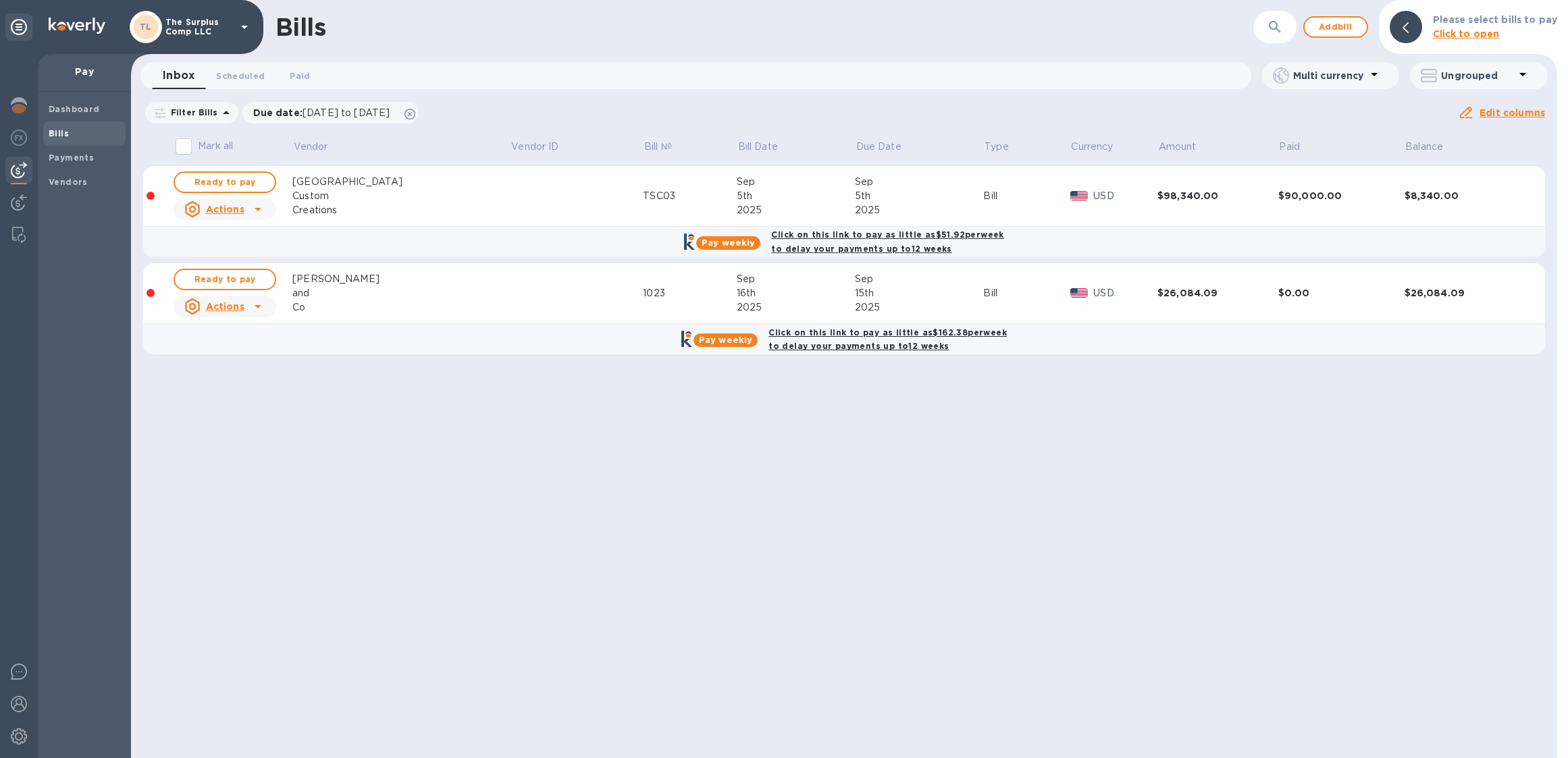
click at [854, 309] on div "2025" at bounding box center [919, 307] width 129 height 14
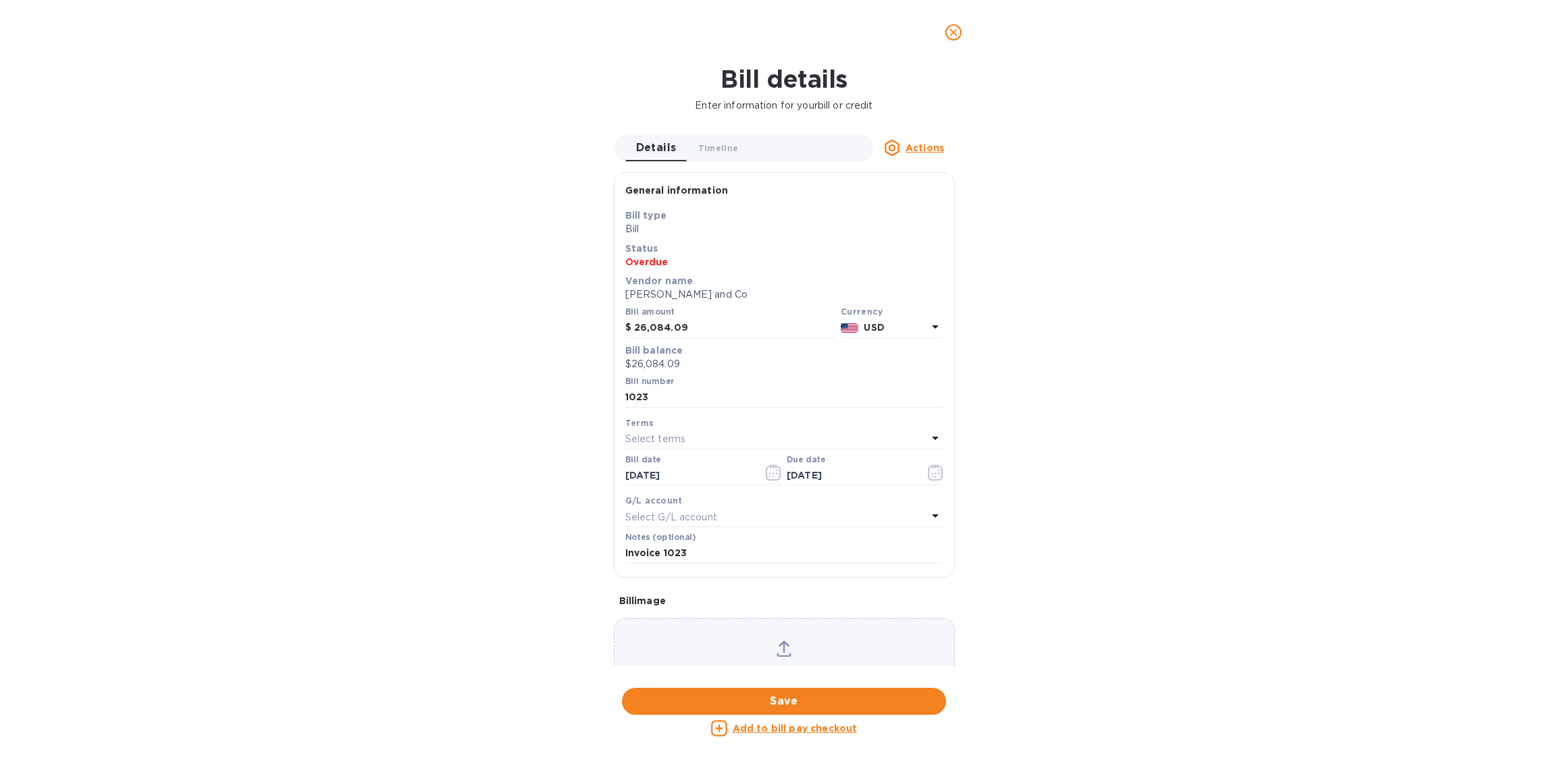
click at [928, 142] on u "Actions" at bounding box center [924, 148] width 39 height 11
click at [948, 39] on div at bounding box center [784, 379] width 1568 height 758
click at [957, 33] on icon "close" at bounding box center [954, 33] width 14 height 14
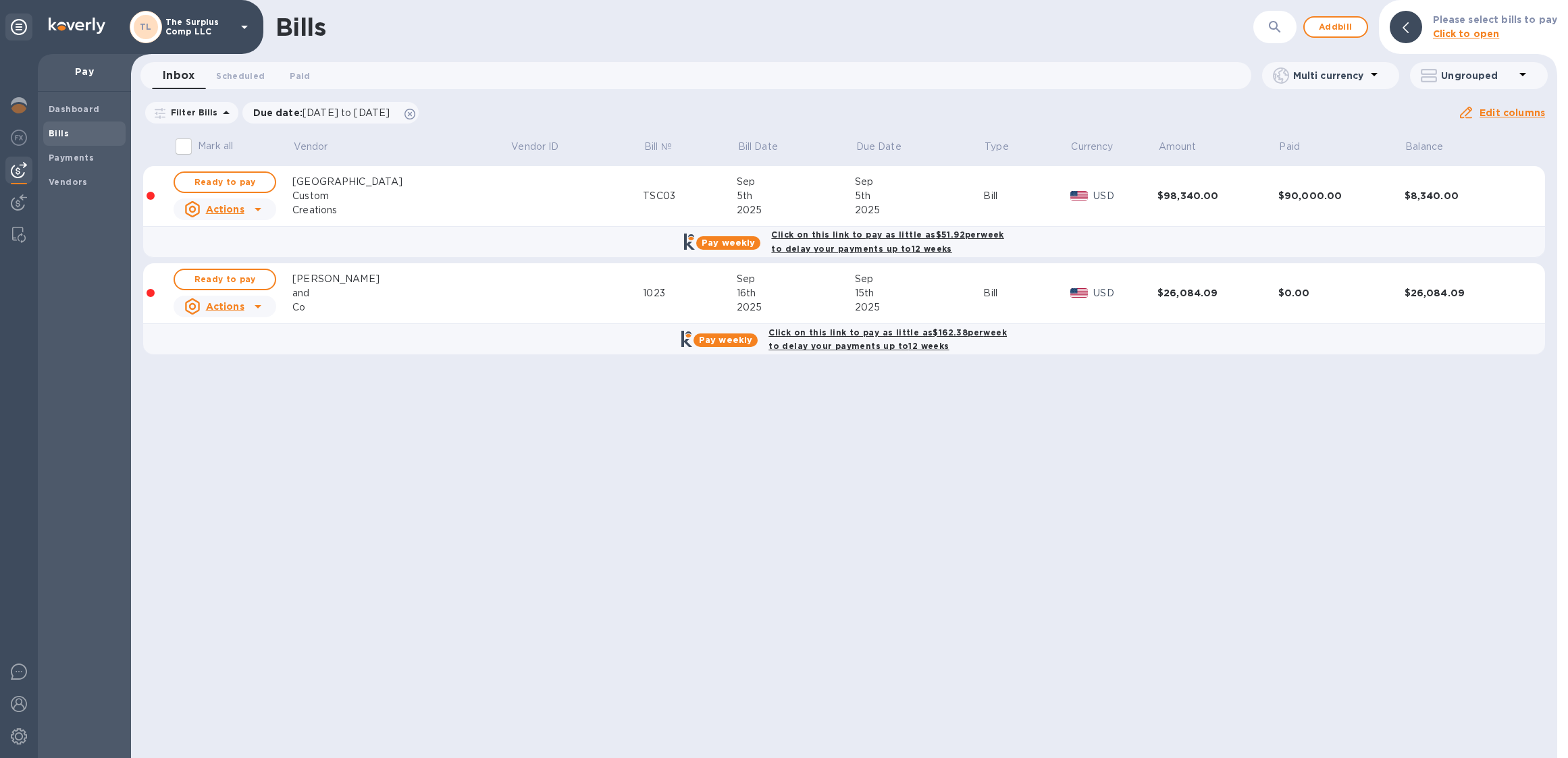
click at [825, 349] on b "Click on this link to pay as little as $162.38 per week to delay your payments …" at bounding box center [887, 339] width 239 height 24
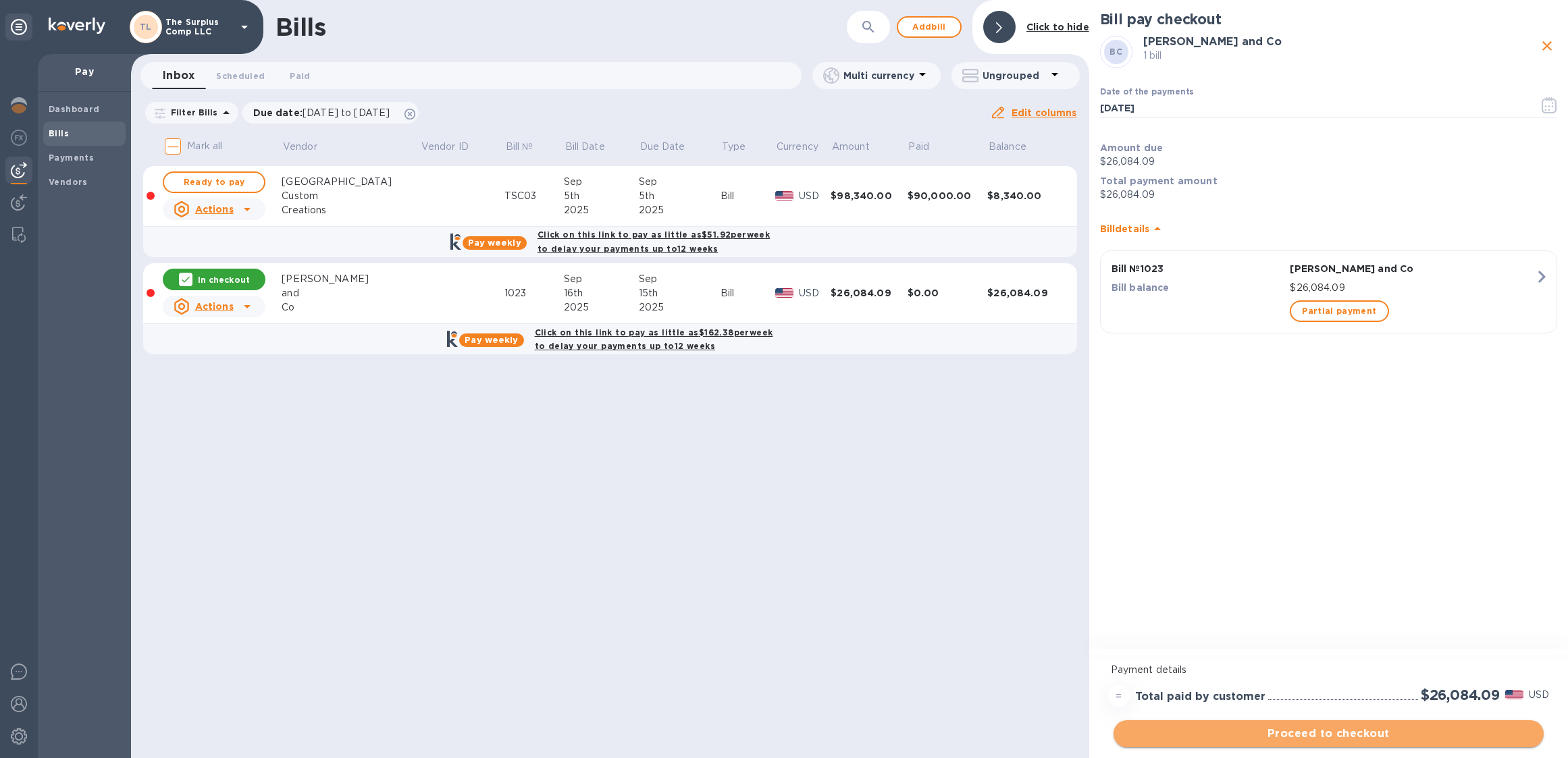
click at [1296, 724] on button "Proceed to checkout" at bounding box center [1329, 734] width 430 height 27
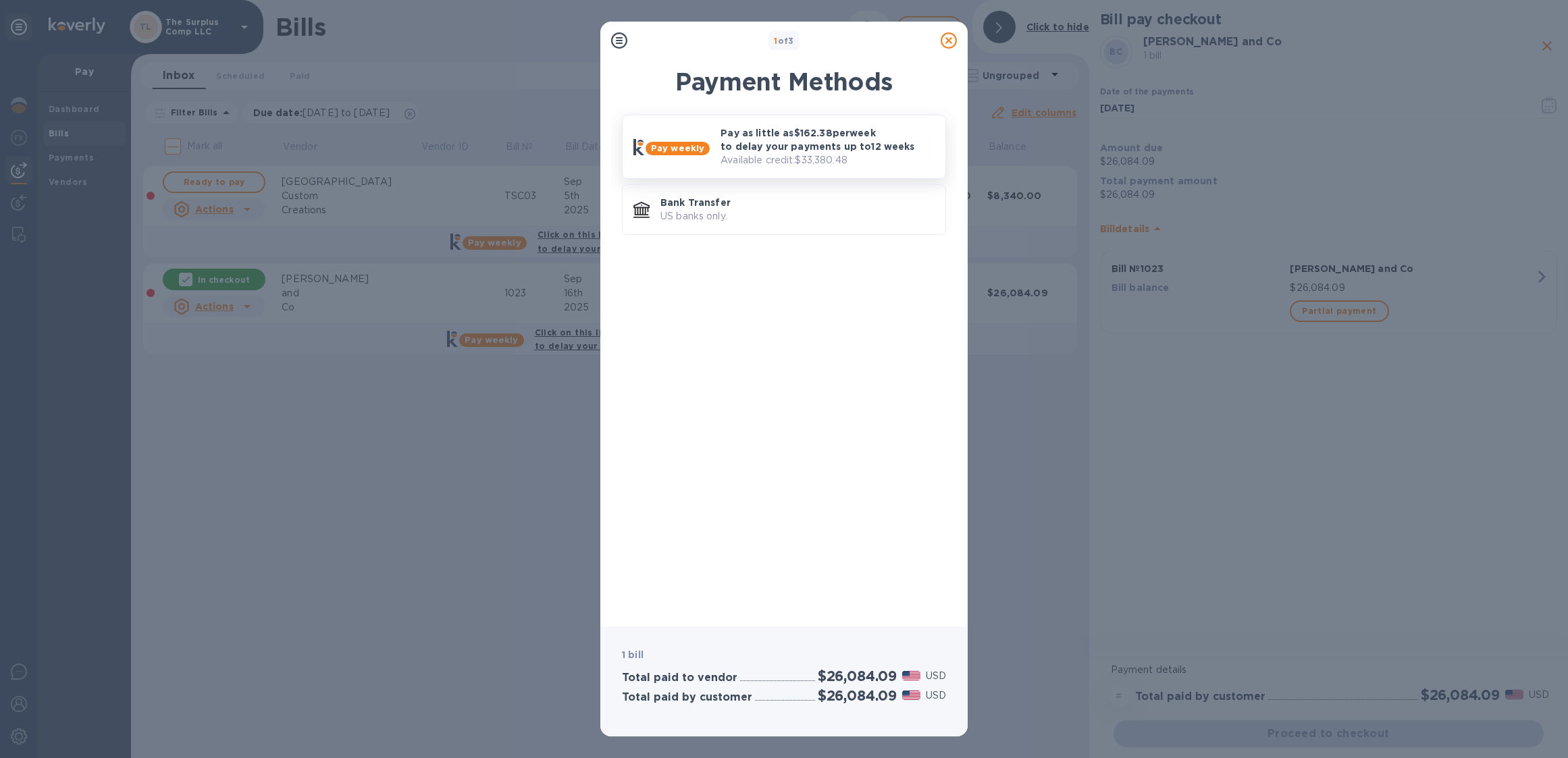
click at [789, 154] on p "Available credit: $33,380.48" at bounding box center [827, 160] width 214 height 14
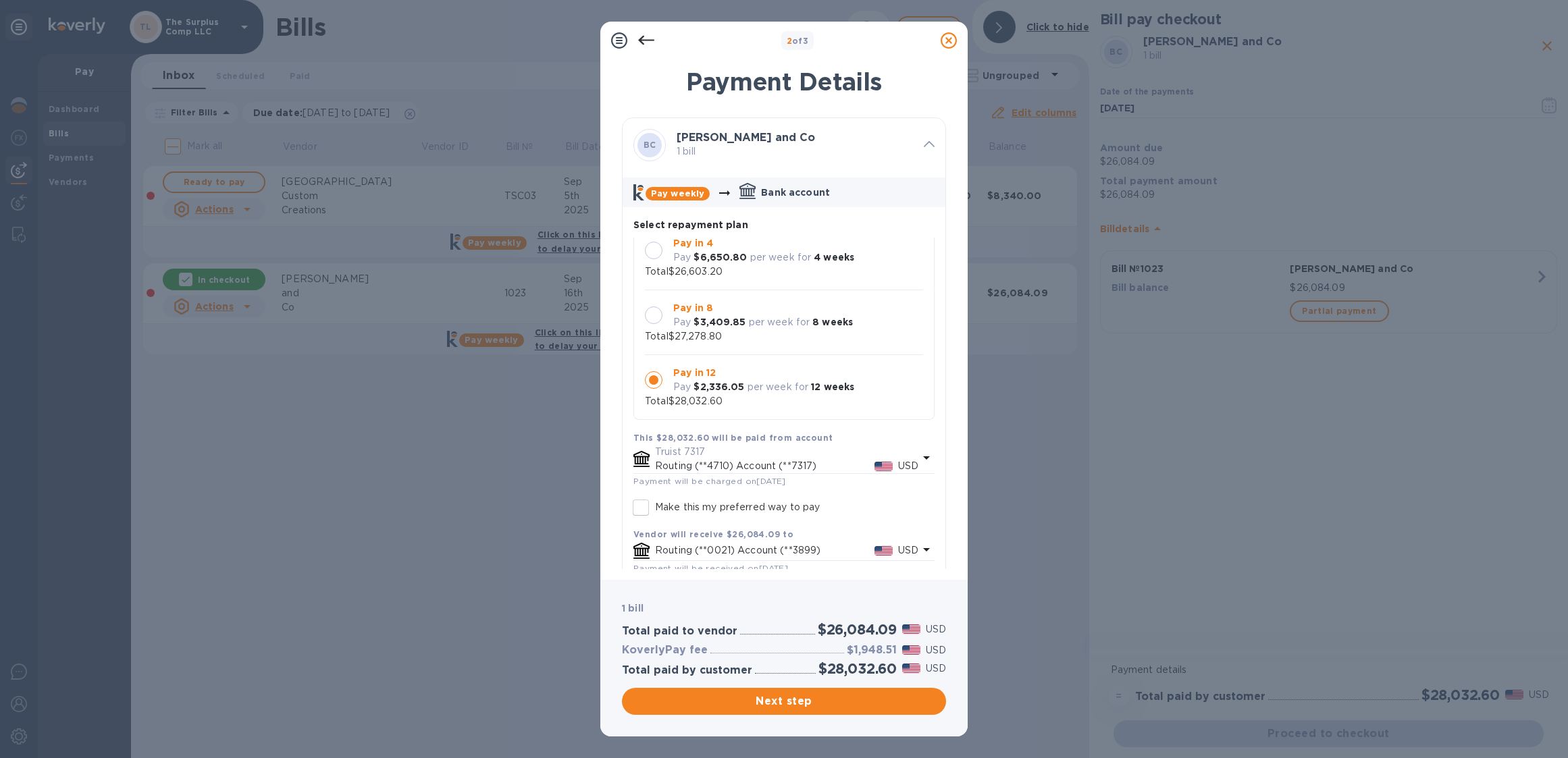
scroll to position [58, 0]
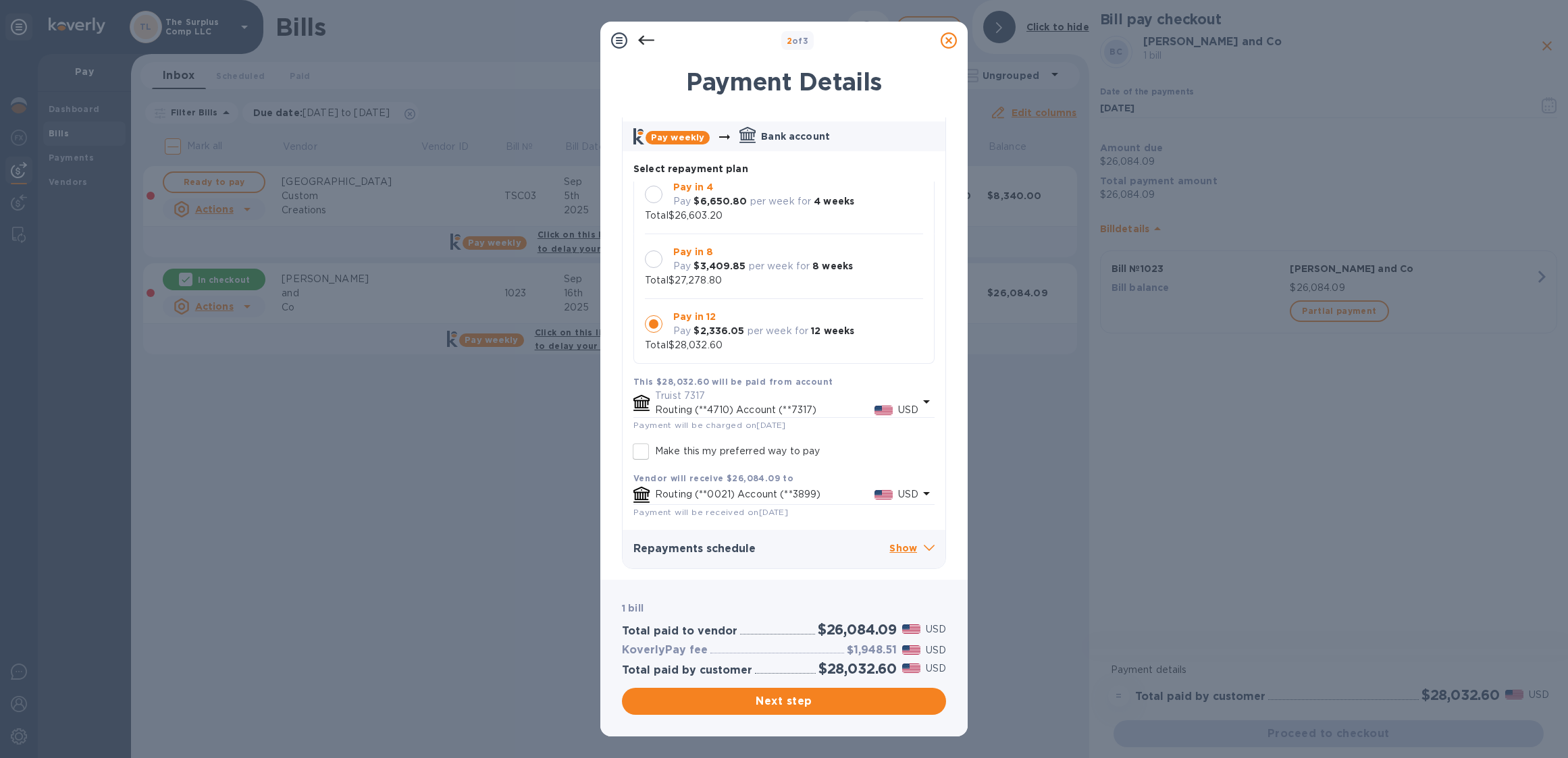
click at [924, 401] on icon at bounding box center [926, 401] width 16 height 16
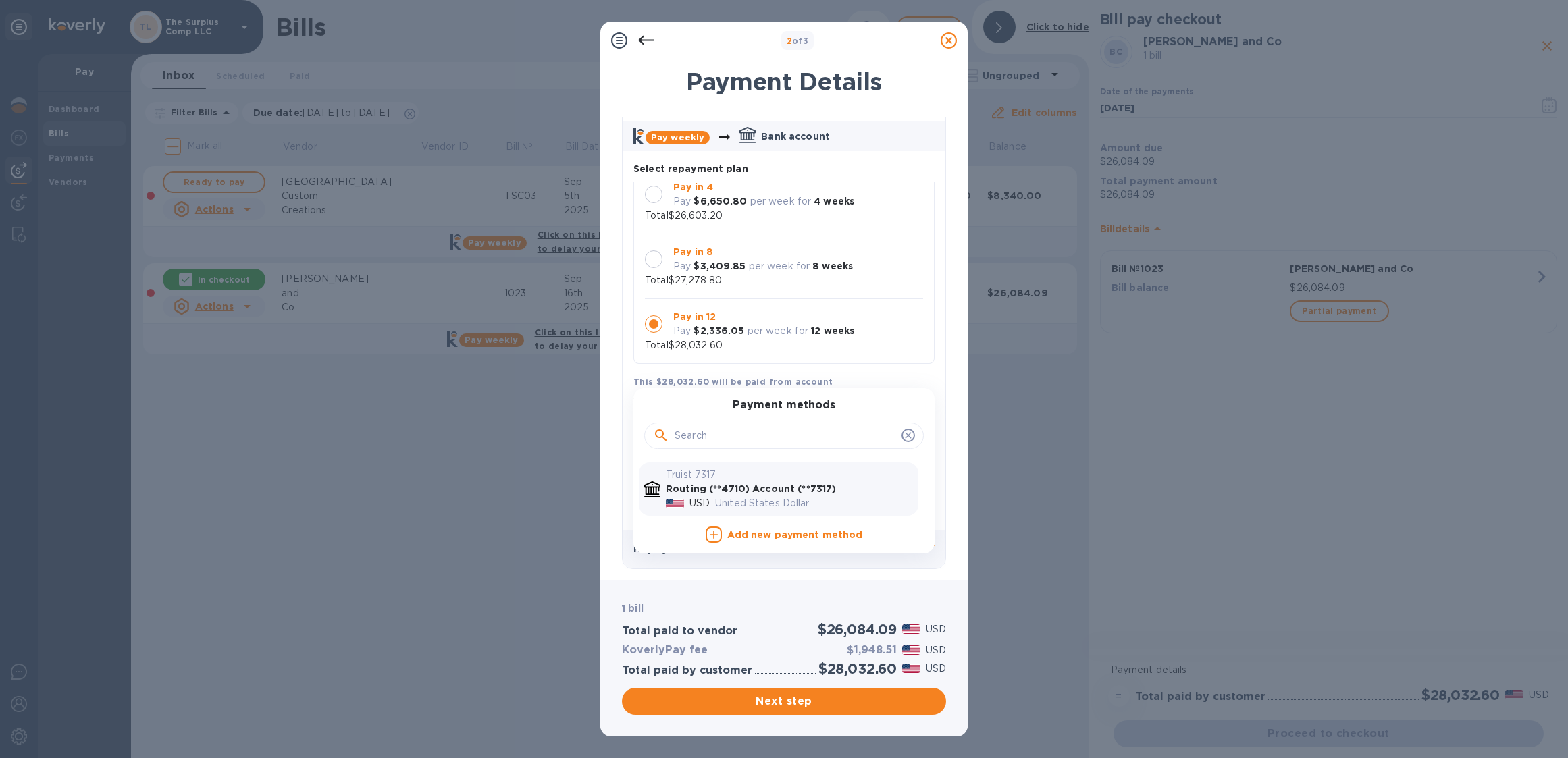
click at [903, 432] on icon at bounding box center [908, 435] width 11 height 11
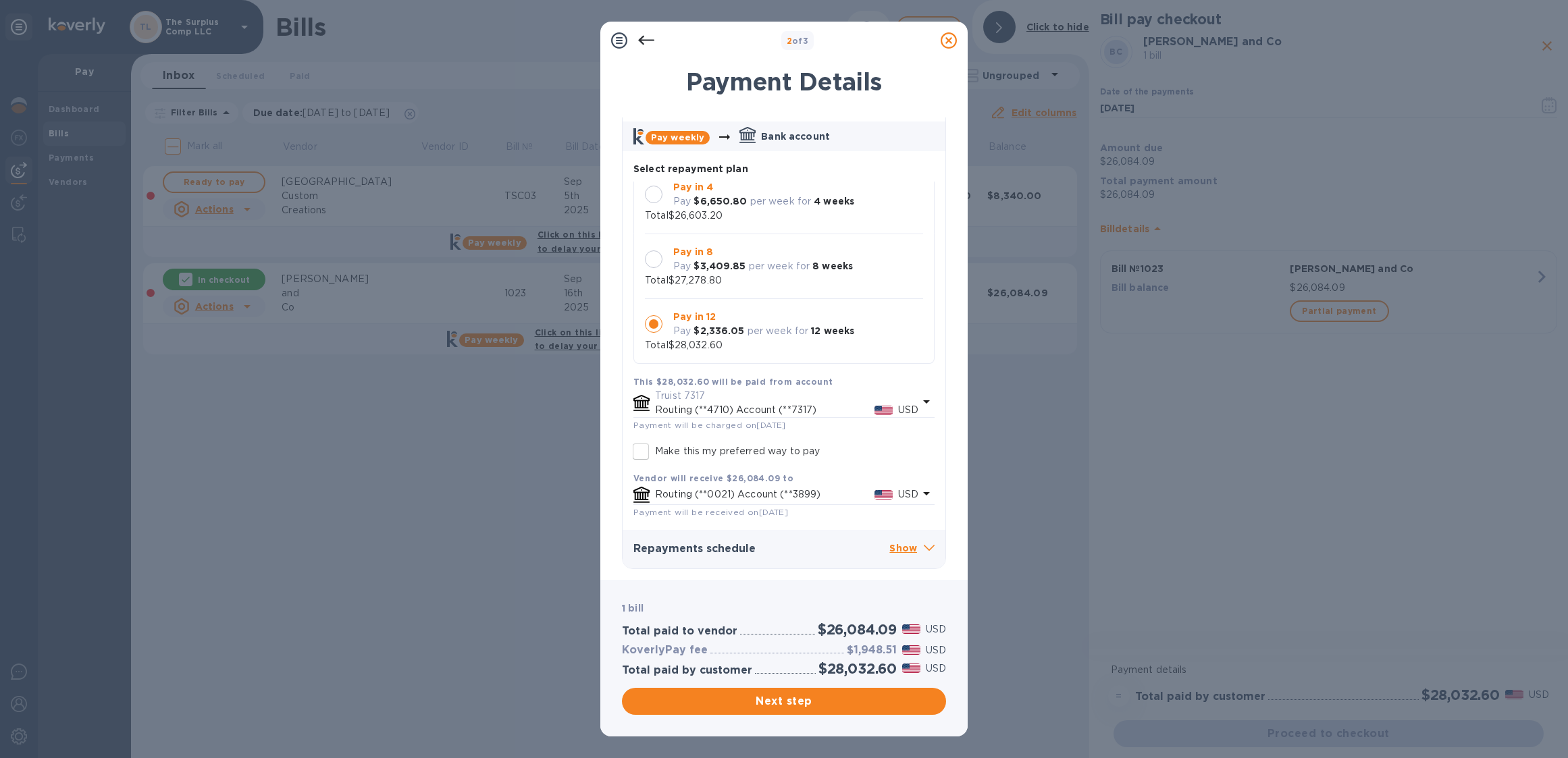
click at [882, 379] on div "This $28,032.60 will be paid from account" at bounding box center [784, 382] width 301 height 14
click at [903, 549] on p "Show" at bounding box center [912, 549] width 45 height 17
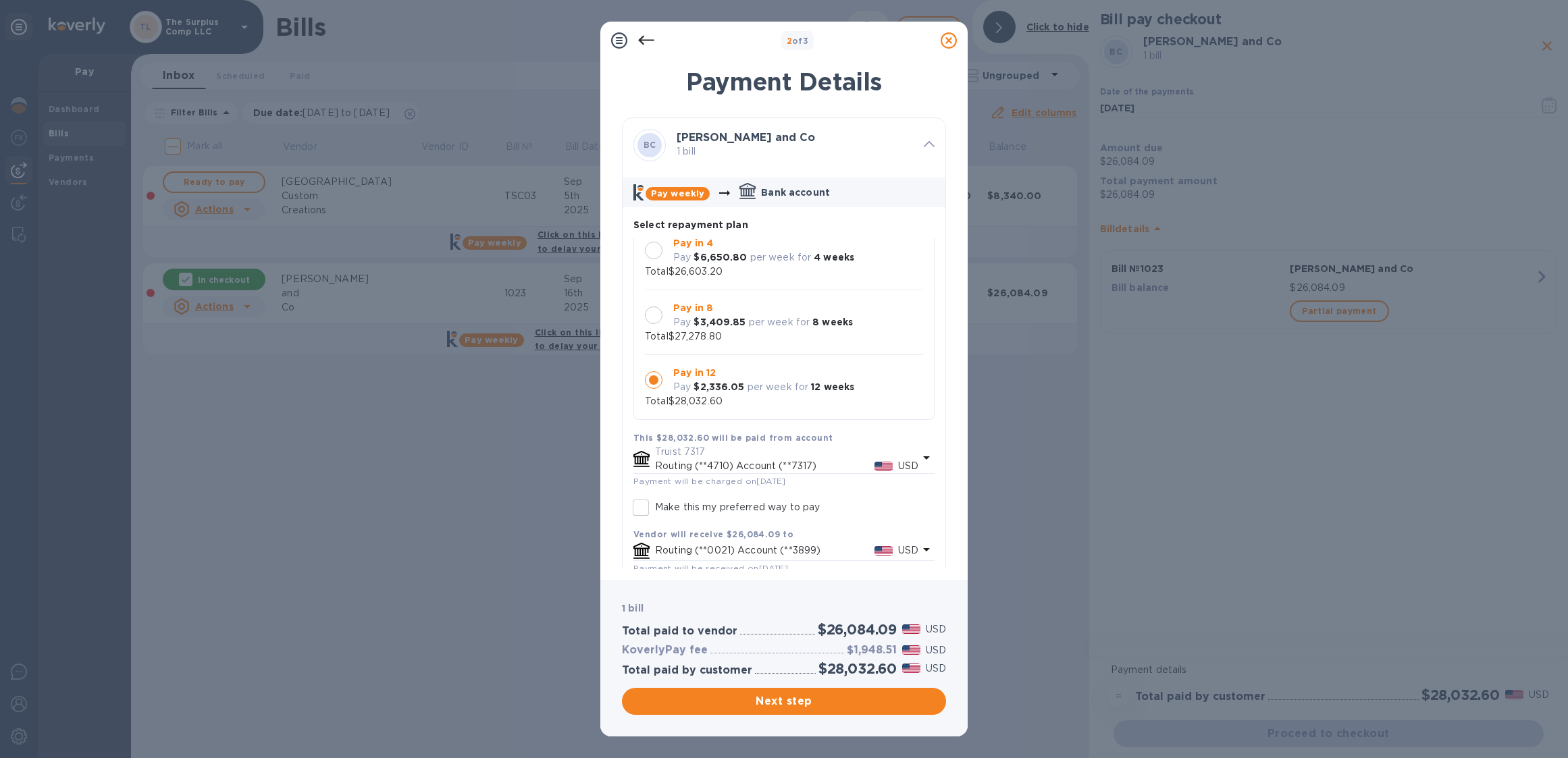
scroll to position [3, 0]
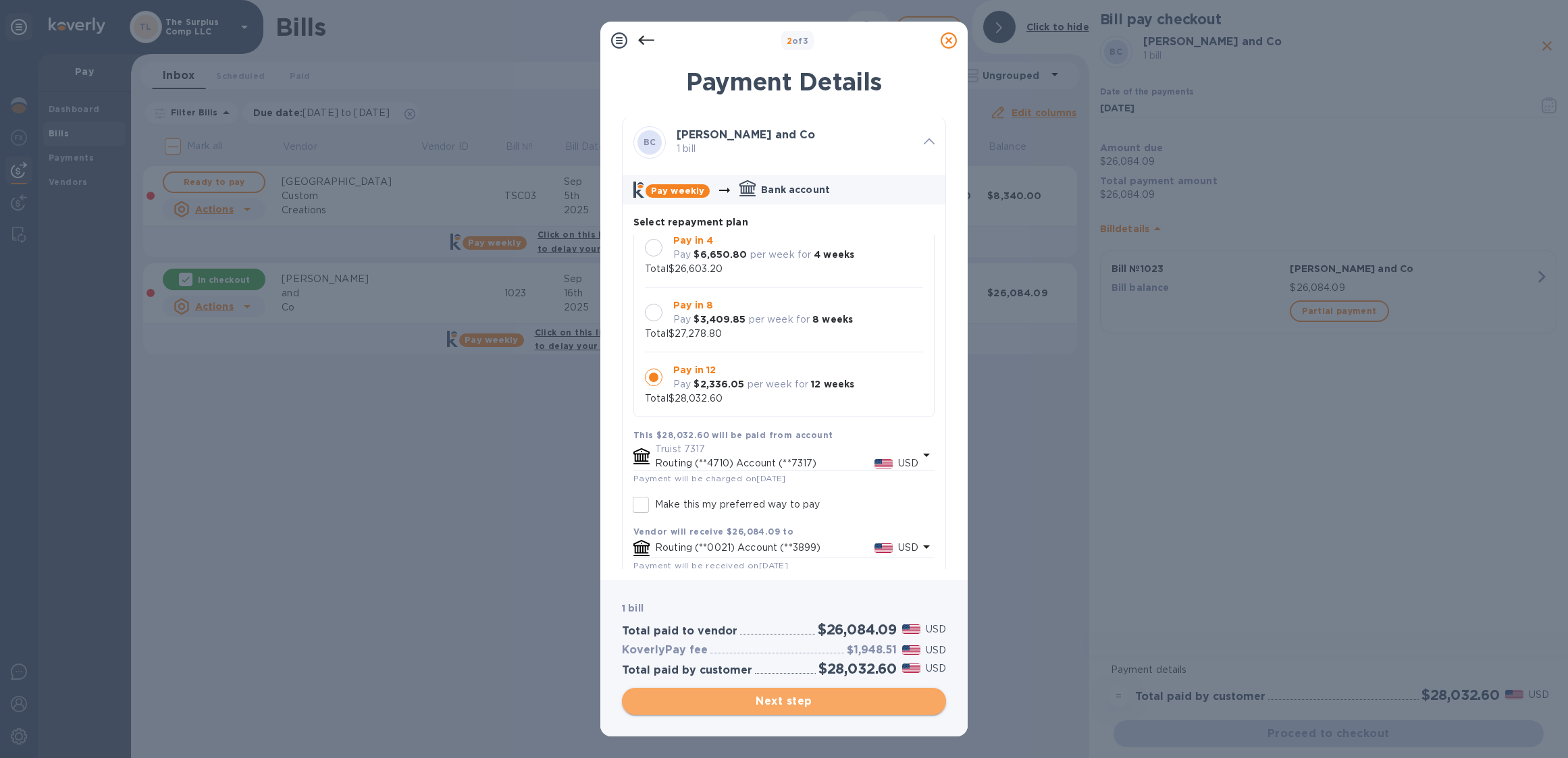
click at [786, 705] on span "Next step" at bounding box center [783, 700] width 302 height 16
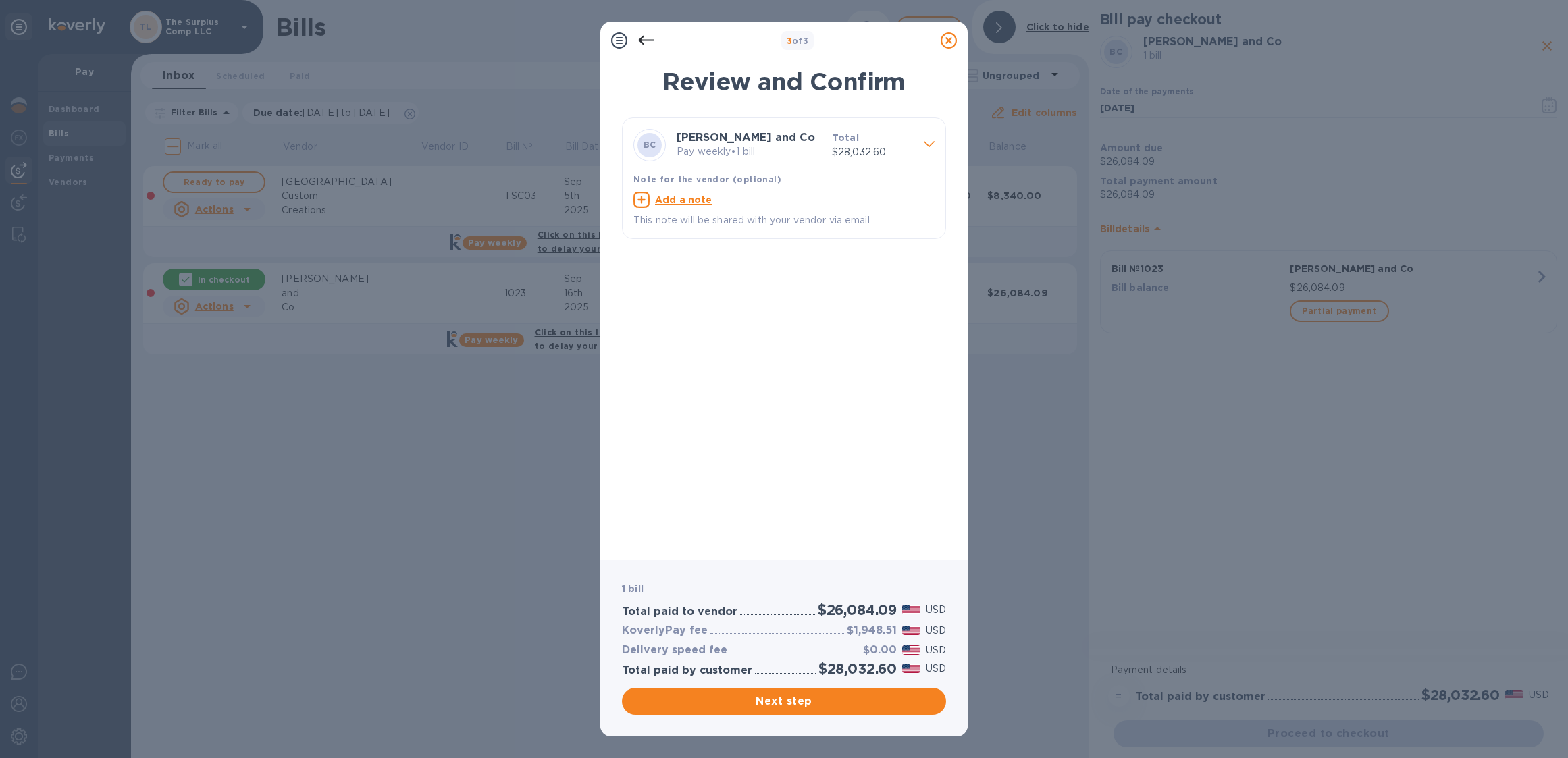
click at [936, 142] on div at bounding box center [929, 145] width 22 height 23
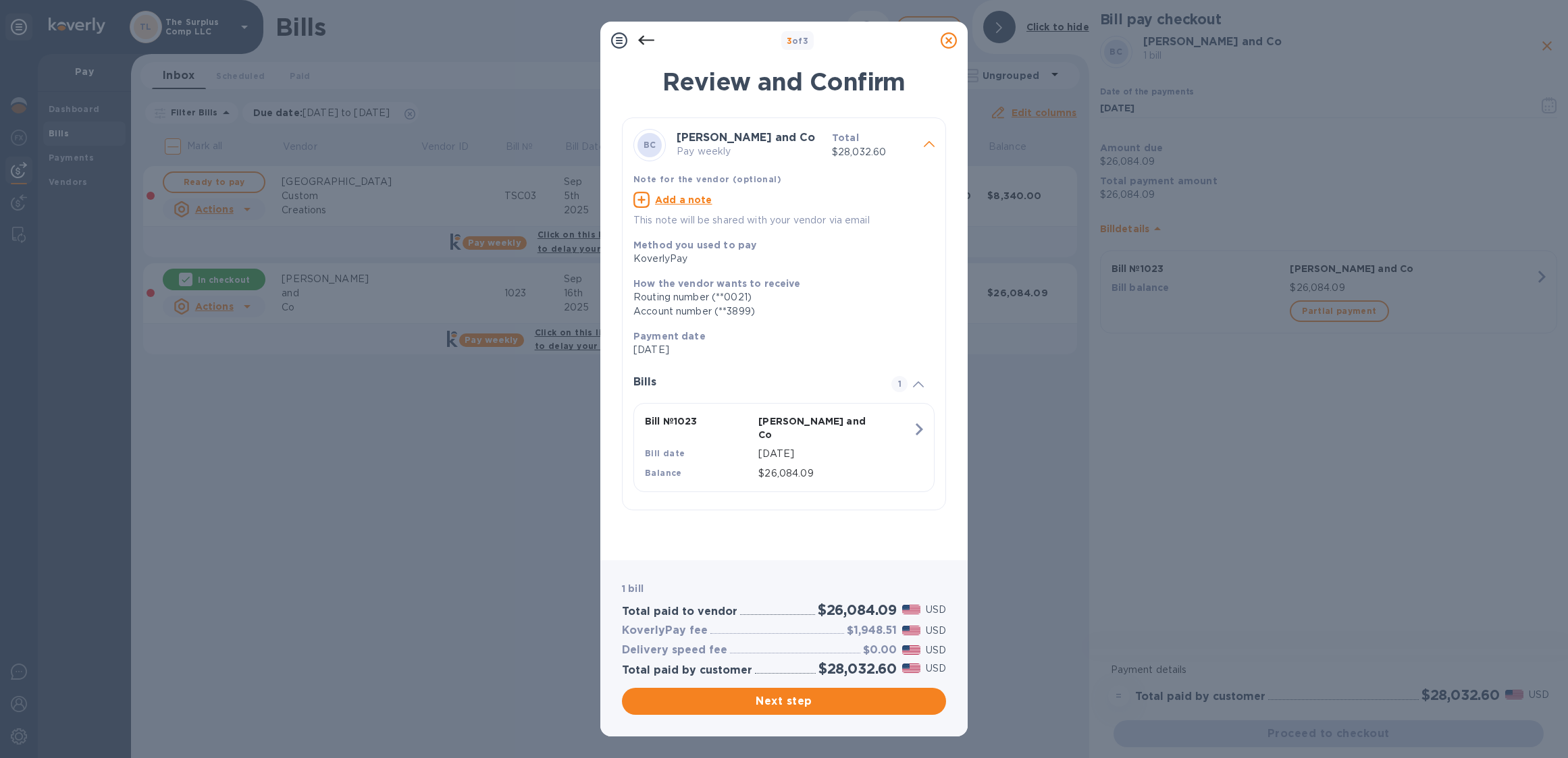
click at [931, 144] on icon at bounding box center [929, 144] width 11 height 6
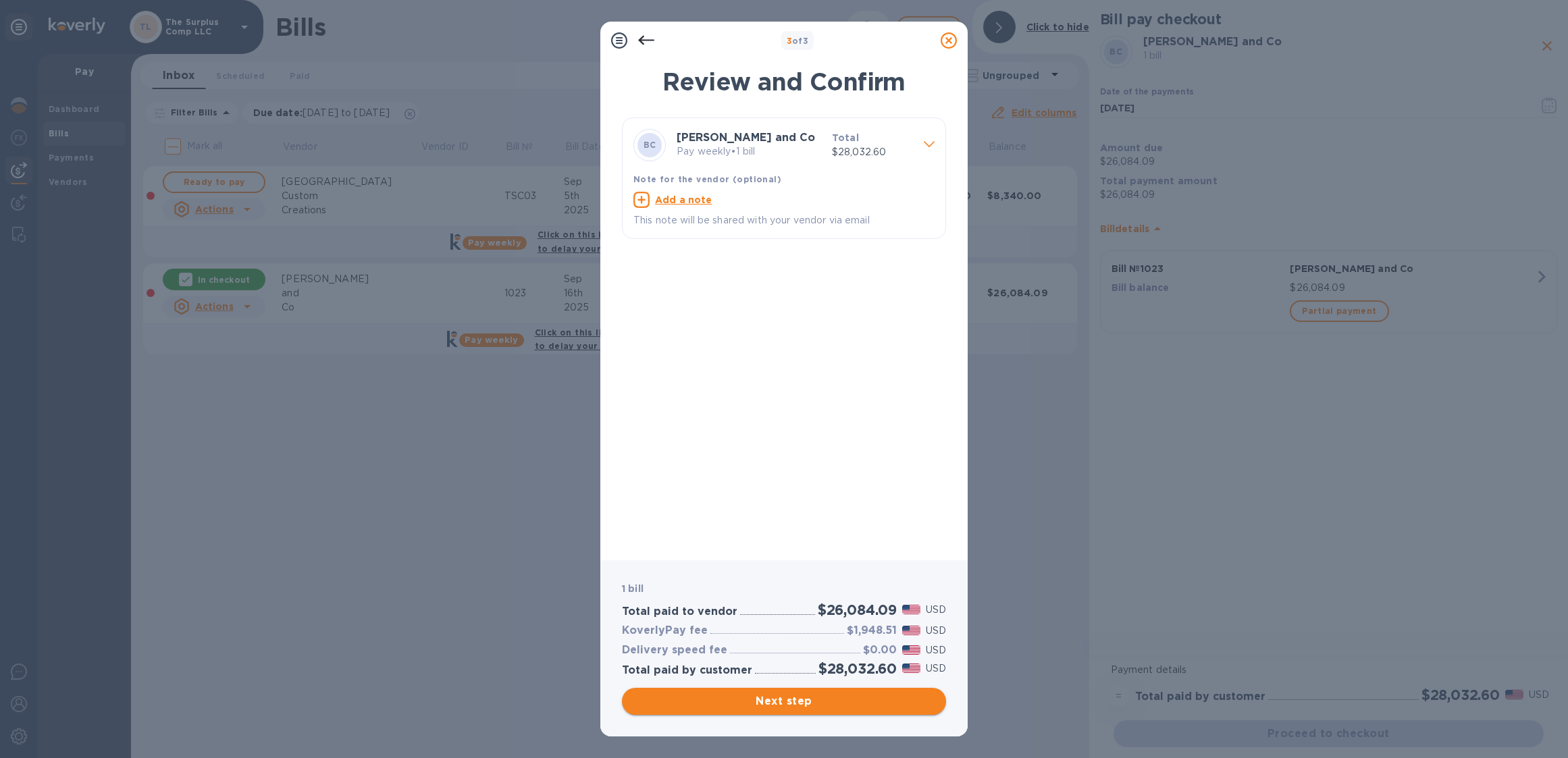
click at [767, 712] on button "Next step" at bounding box center [784, 701] width 324 height 27
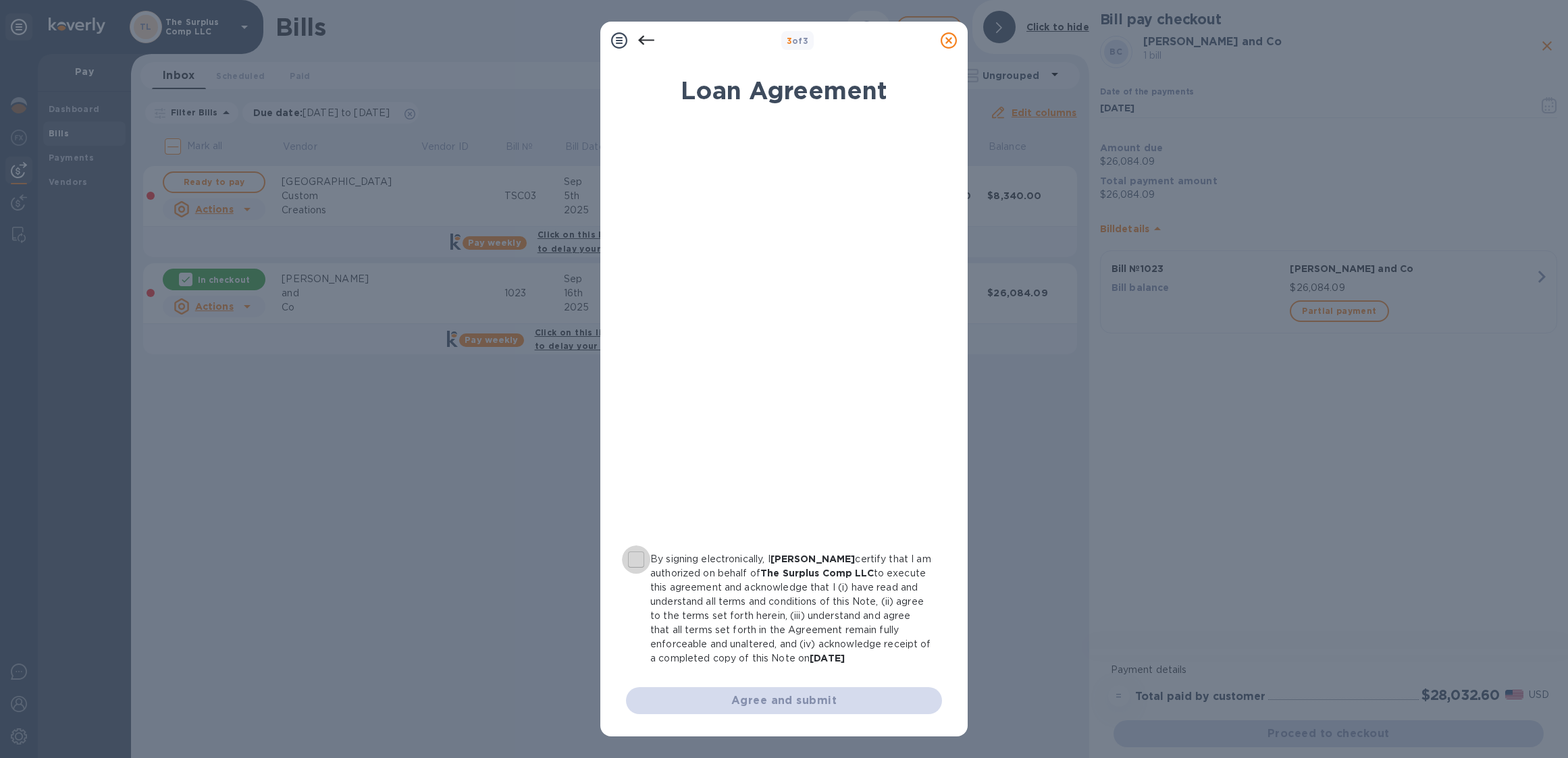
click at [639, 556] on input "By signing electronically, I [PERSON_NAME] certify that I am authorized on beha…" at bounding box center [636, 559] width 28 height 28
checkbox input "true"
click at [781, 701] on span "Agree and submit" at bounding box center [784, 700] width 295 height 16
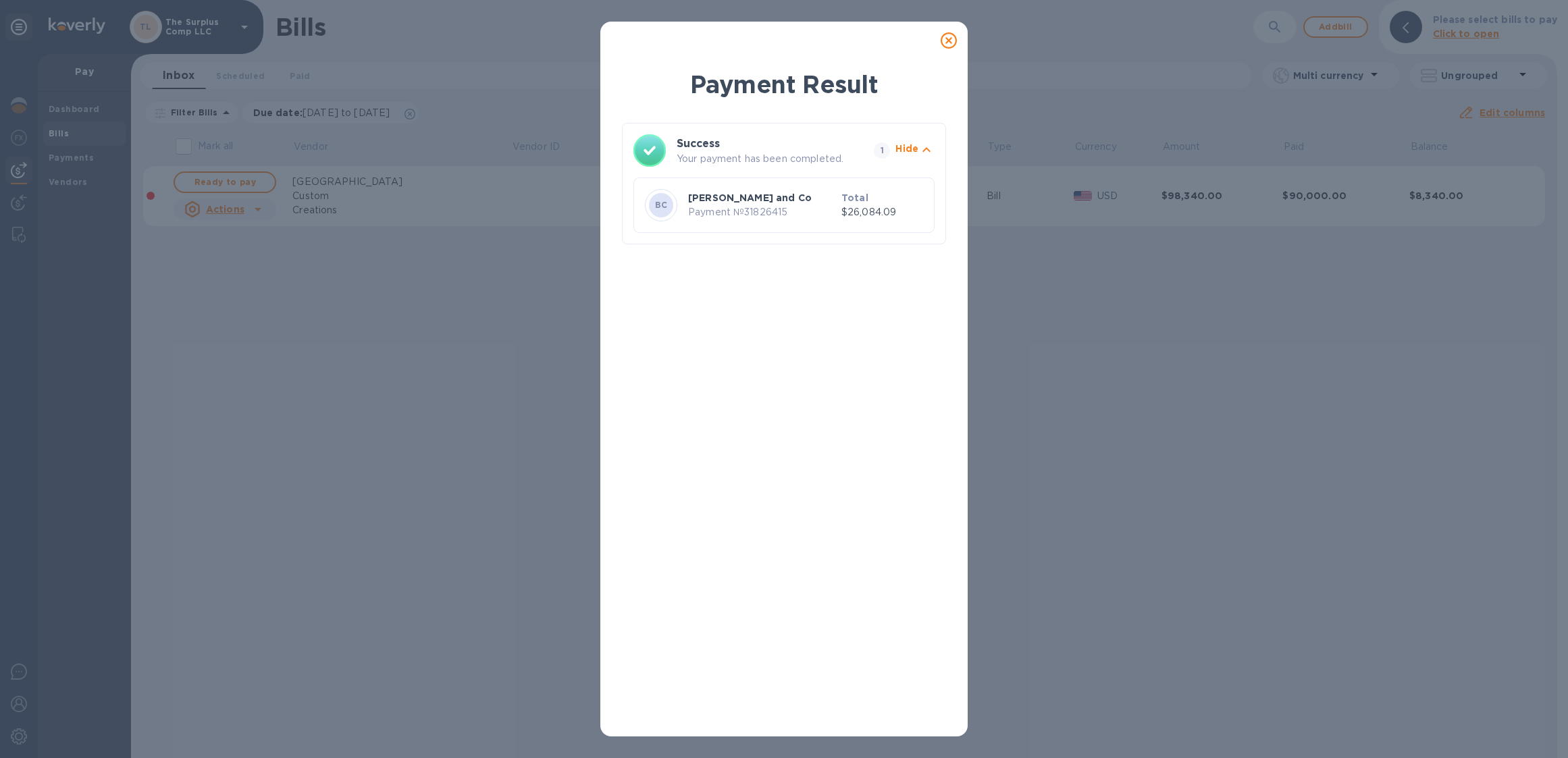
click at [953, 43] on icon at bounding box center [948, 40] width 16 height 16
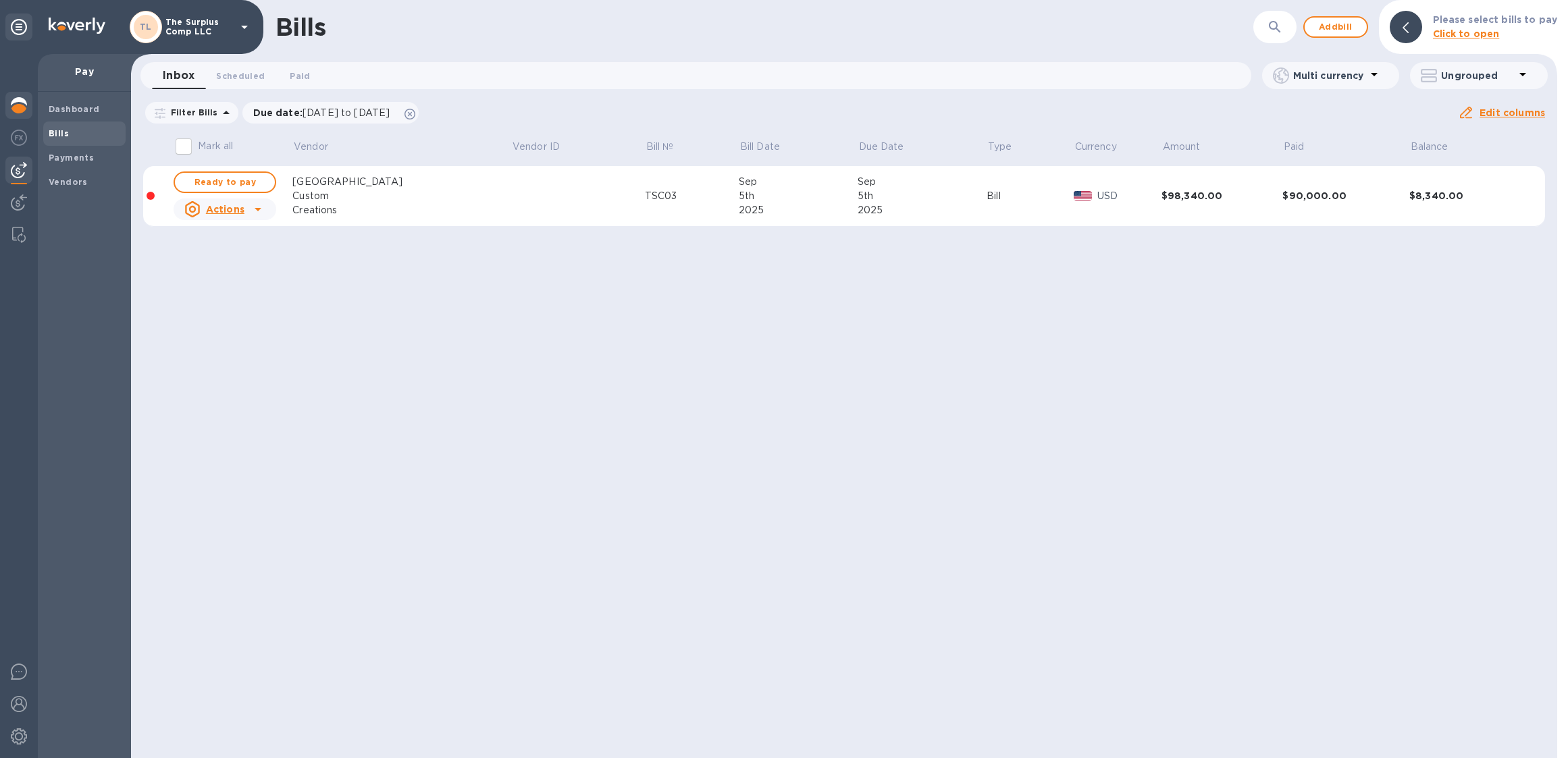
click at [21, 107] on img at bounding box center [18, 104] width 16 height 16
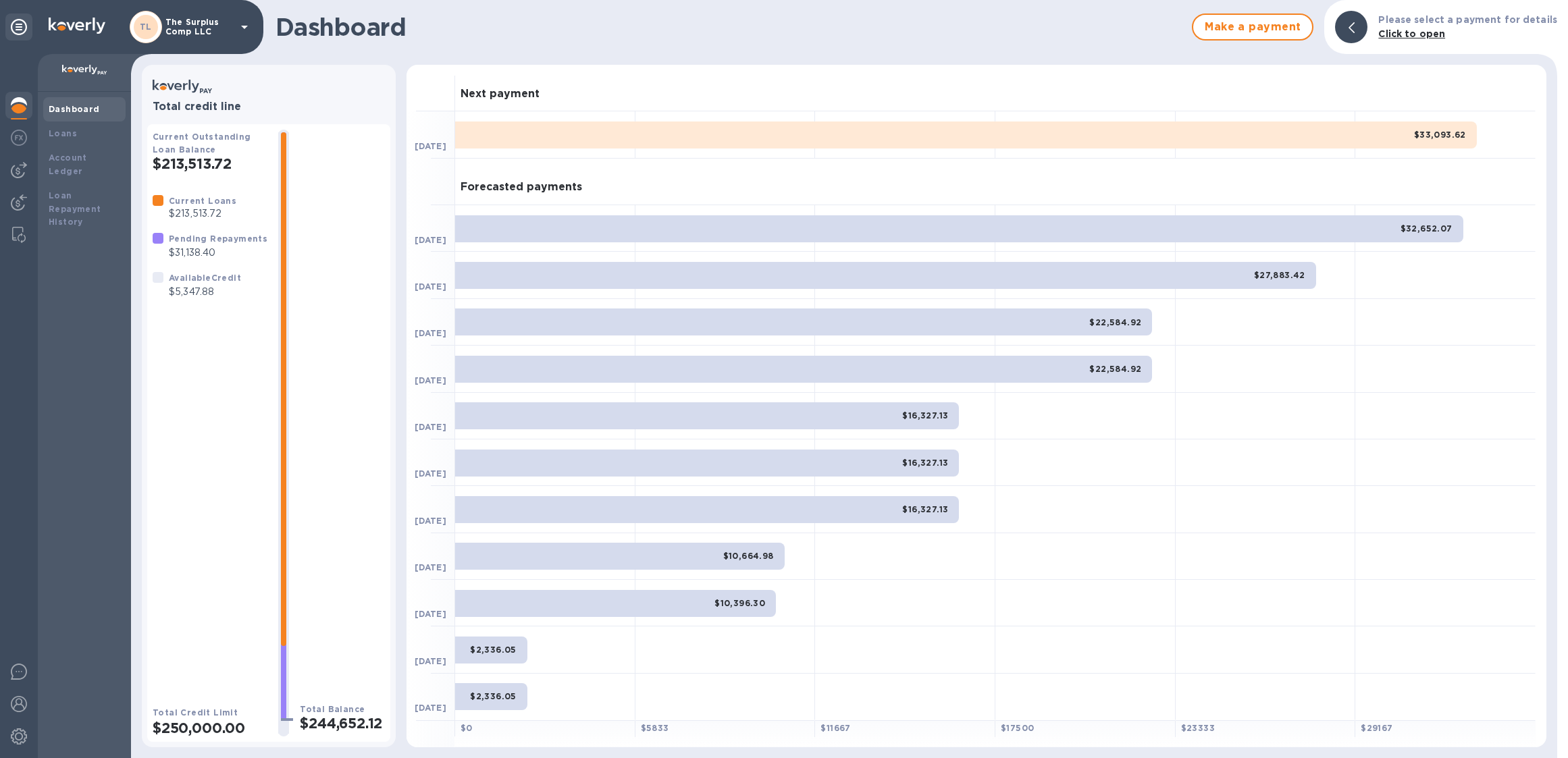
click at [210, 244] on b "Pending Repayments" at bounding box center [218, 238] width 98 height 10
drag, startPoint x: 302, startPoint y: 731, endPoint x: 225, endPoint y: 731, distance: 77.0
click at [302, 731] on h2 "$244,652.12" at bounding box center [342, 723] width 85 height 17
click at [175, 730] on h2 "$250,000.00" at bounding box center [210, 728] width 115 height 17
click at [170, 164] on h2 "$213,513.72" at bounding box center [210, 164] width 115 height 17
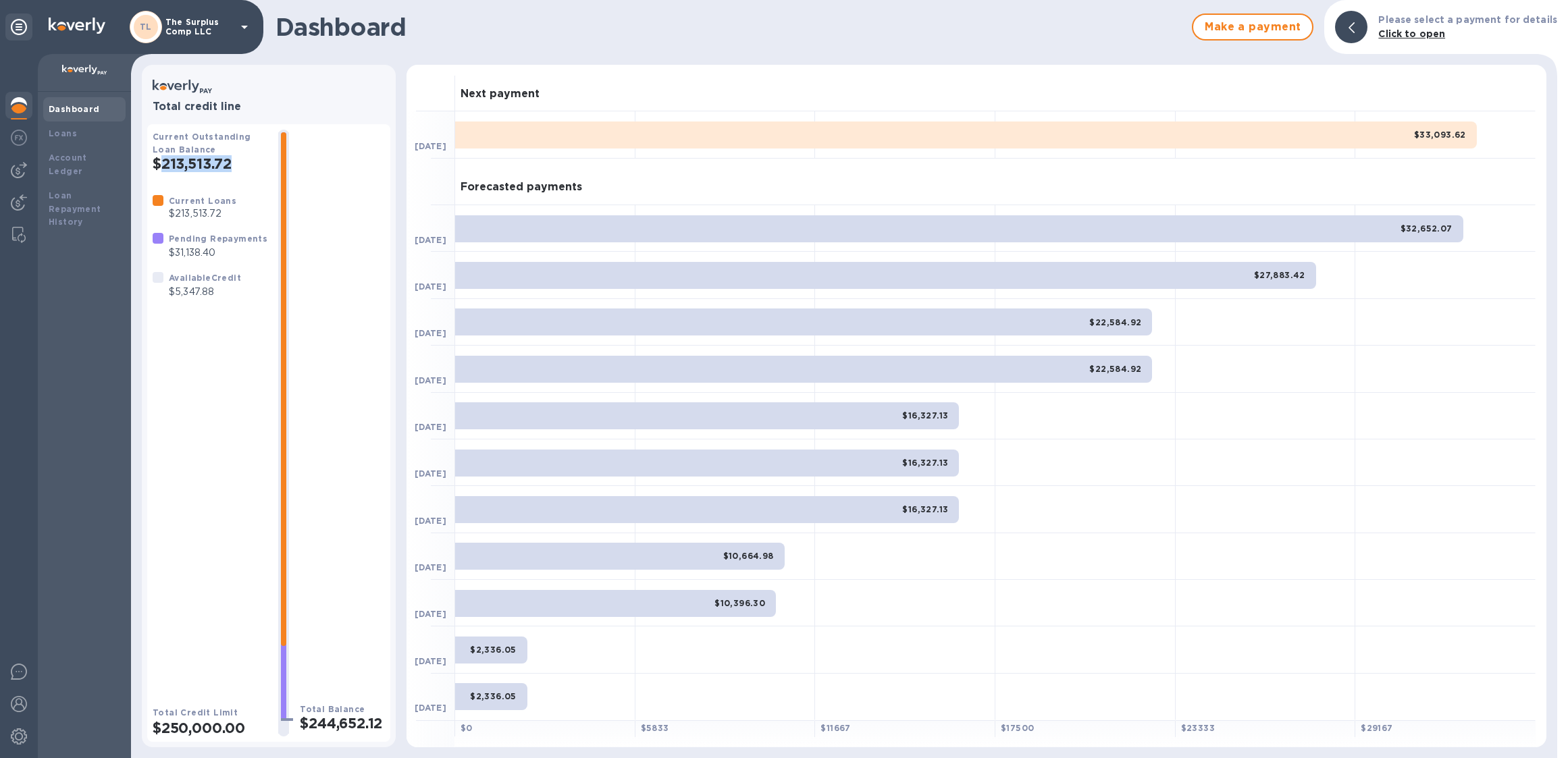
click at [170, 164] on h2 "$213,513.72" at bounding box center [210, 164] width 115 height 17
